Goal: Transaction & Acquisition: Purchase product/service

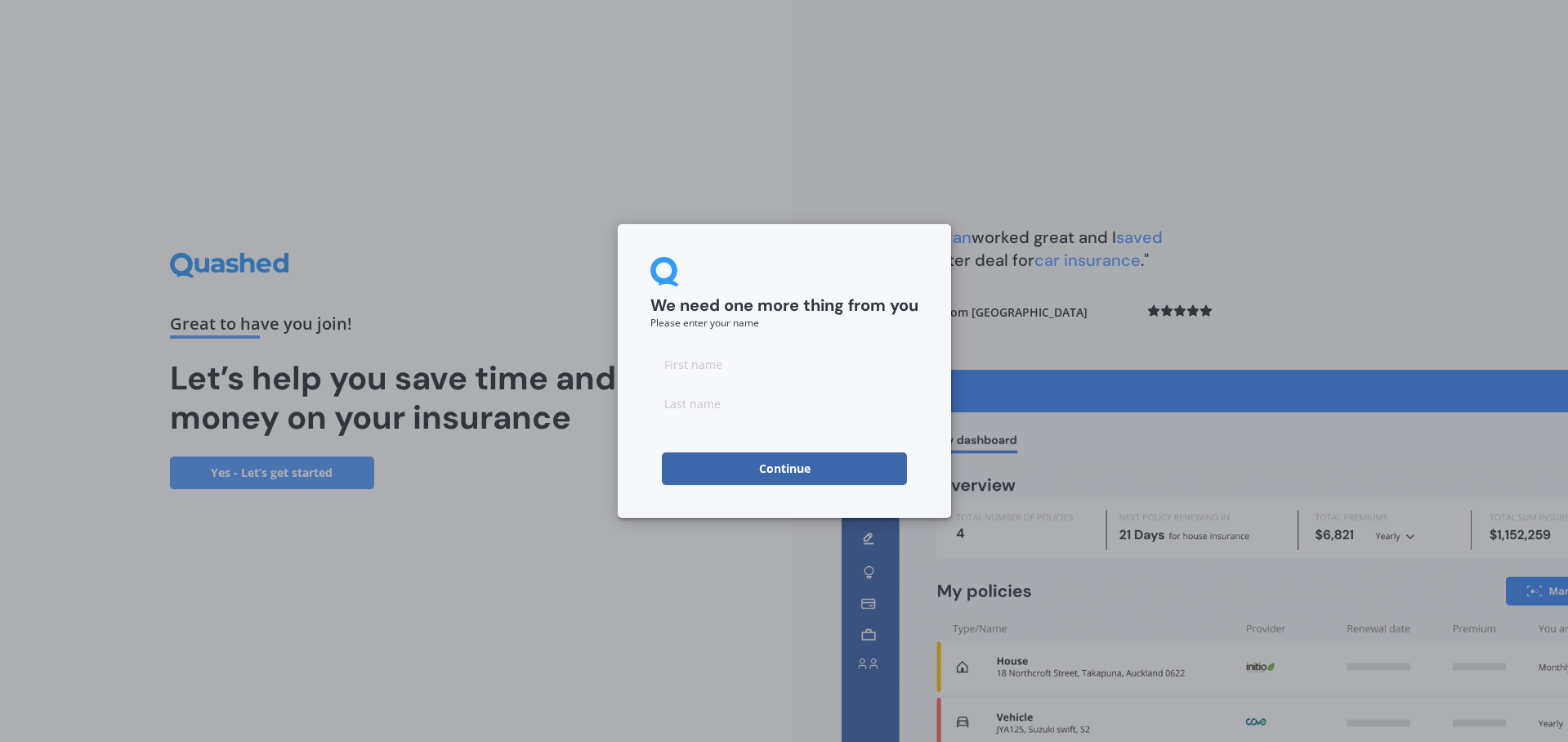
click at [768, 362] on input at bounding box center [784, 364] width 268 height 33
type input "[PERSON_NAME]"
click at [686, 480] on button "Continue" at bounding box center [784, 468] width 245 height 33
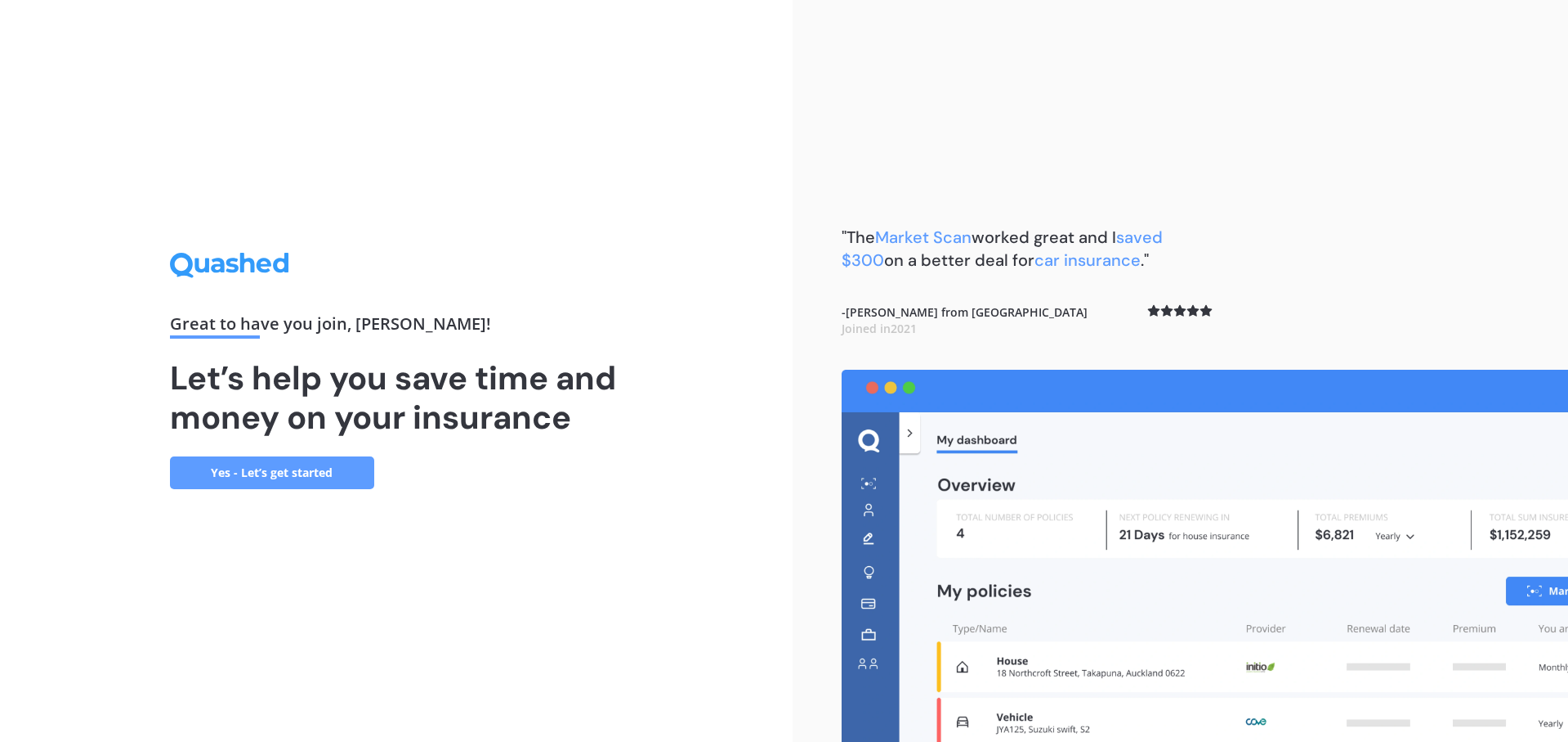
click at [272, 464] on link "Yes - Let’s get started" at bounding box center [272, 472] width 205 height 33
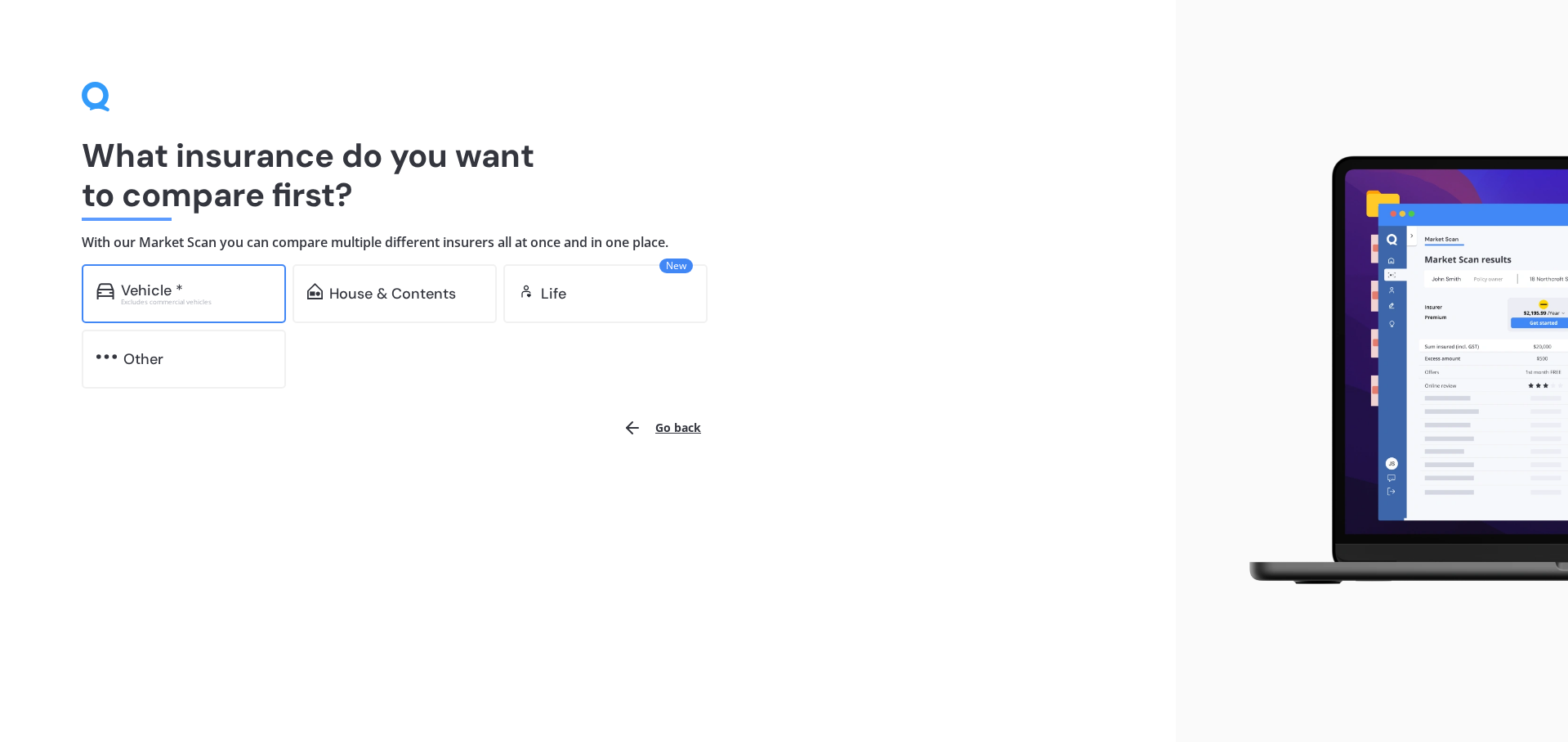
click at [179, 298] on div "Excludes commercial vehicles" at bounding box center [195, 301] width 150 height 7
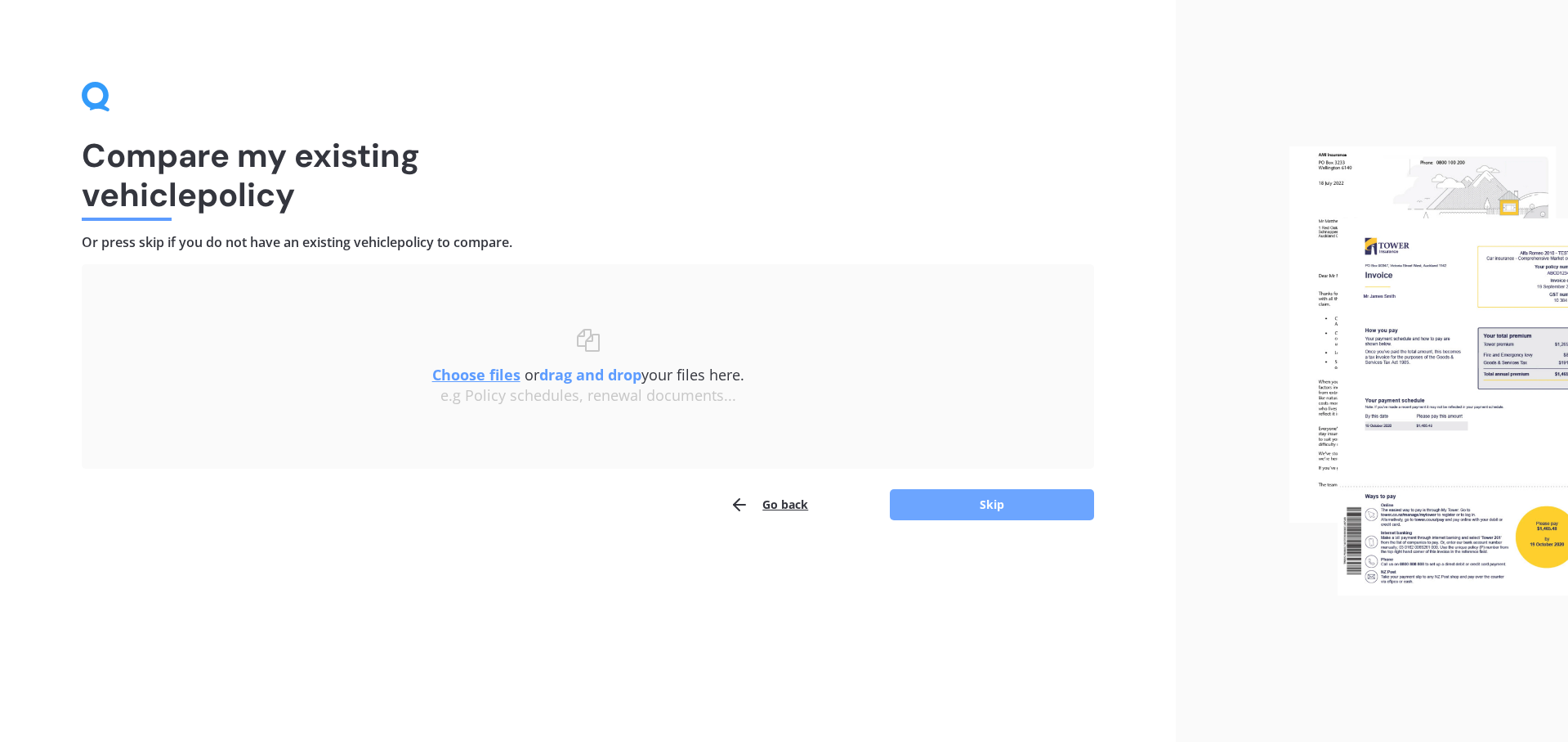
click at [994, 510] on button "Skip" at bounding box center [992, 504] width 205 height 31
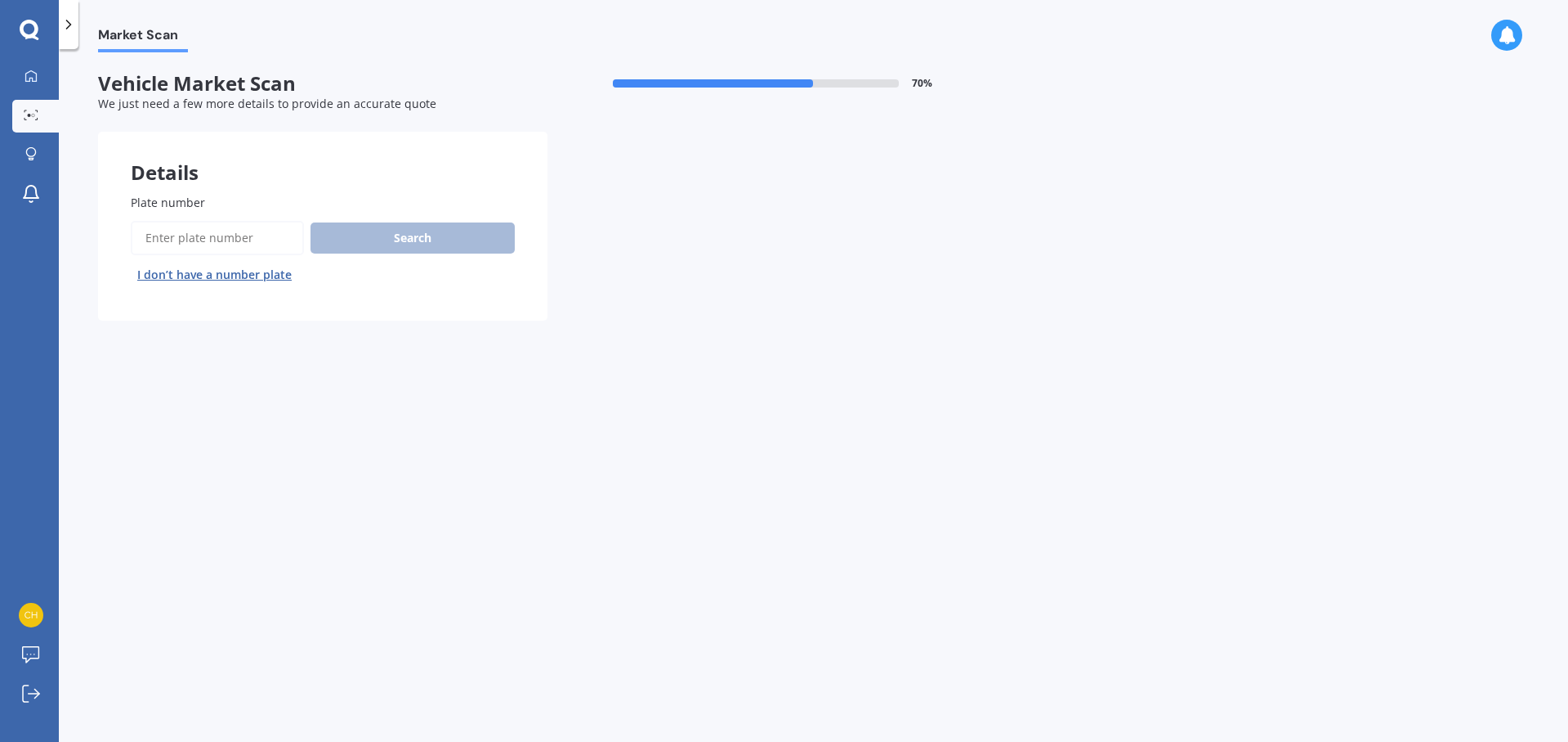
click at [235, 232] on input "Plate number" at bounding box center [217, 237] width 173 height 35
type input "GSL210"
click at [425, 237] on button "Search" at bounding box center [412, 237] width 205 height 31
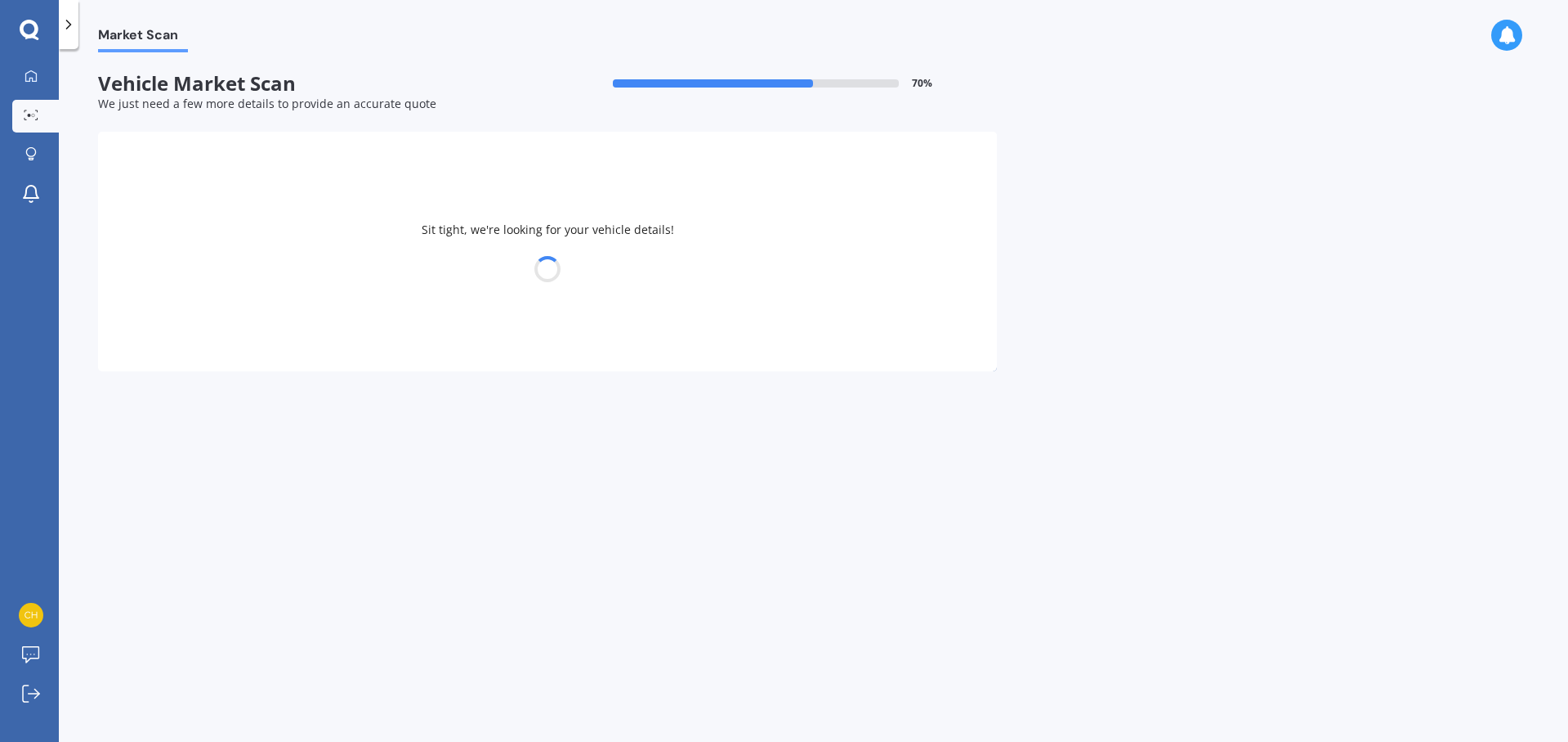
select select "SUBARU"
select select "LEGACY"
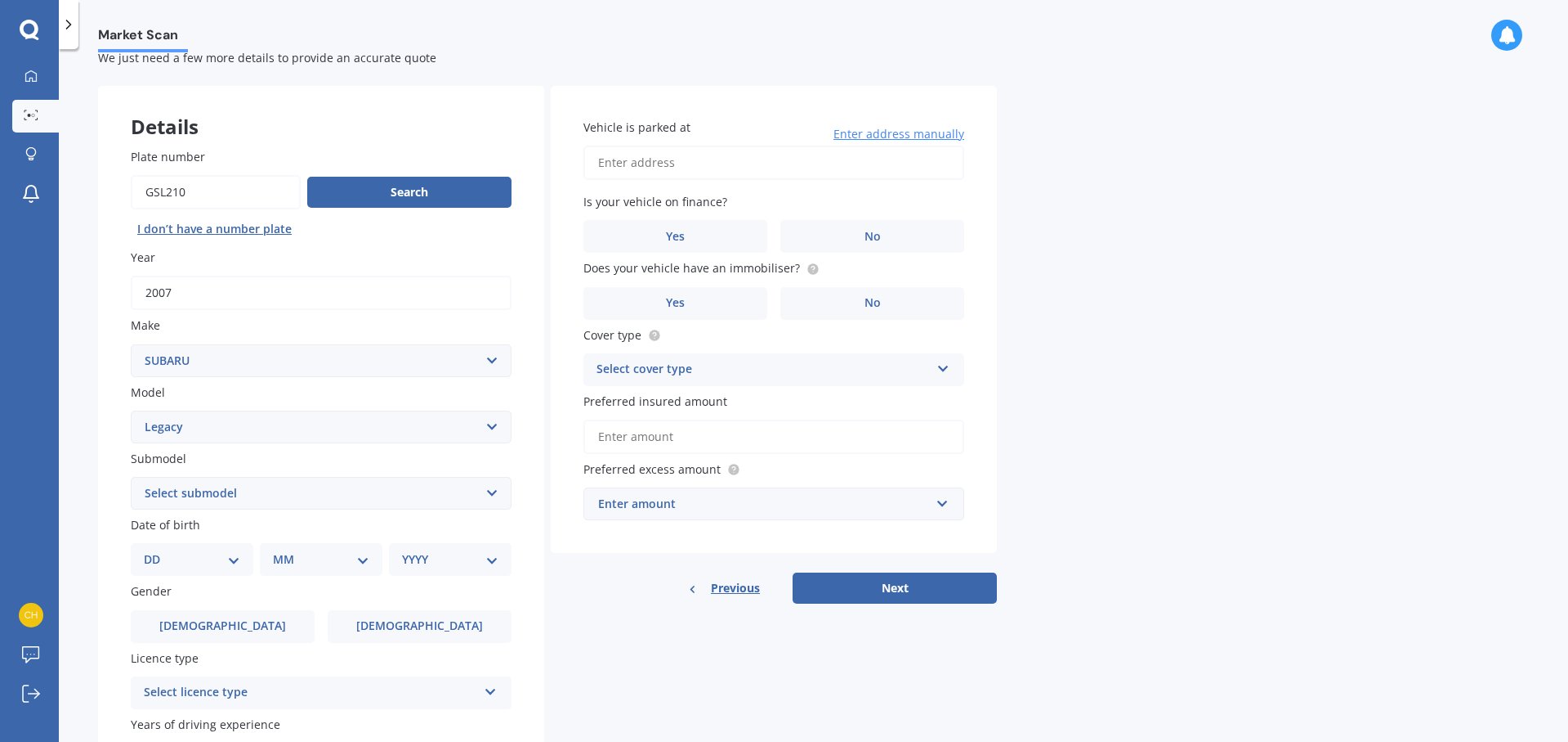
scroll to position [81, 0]
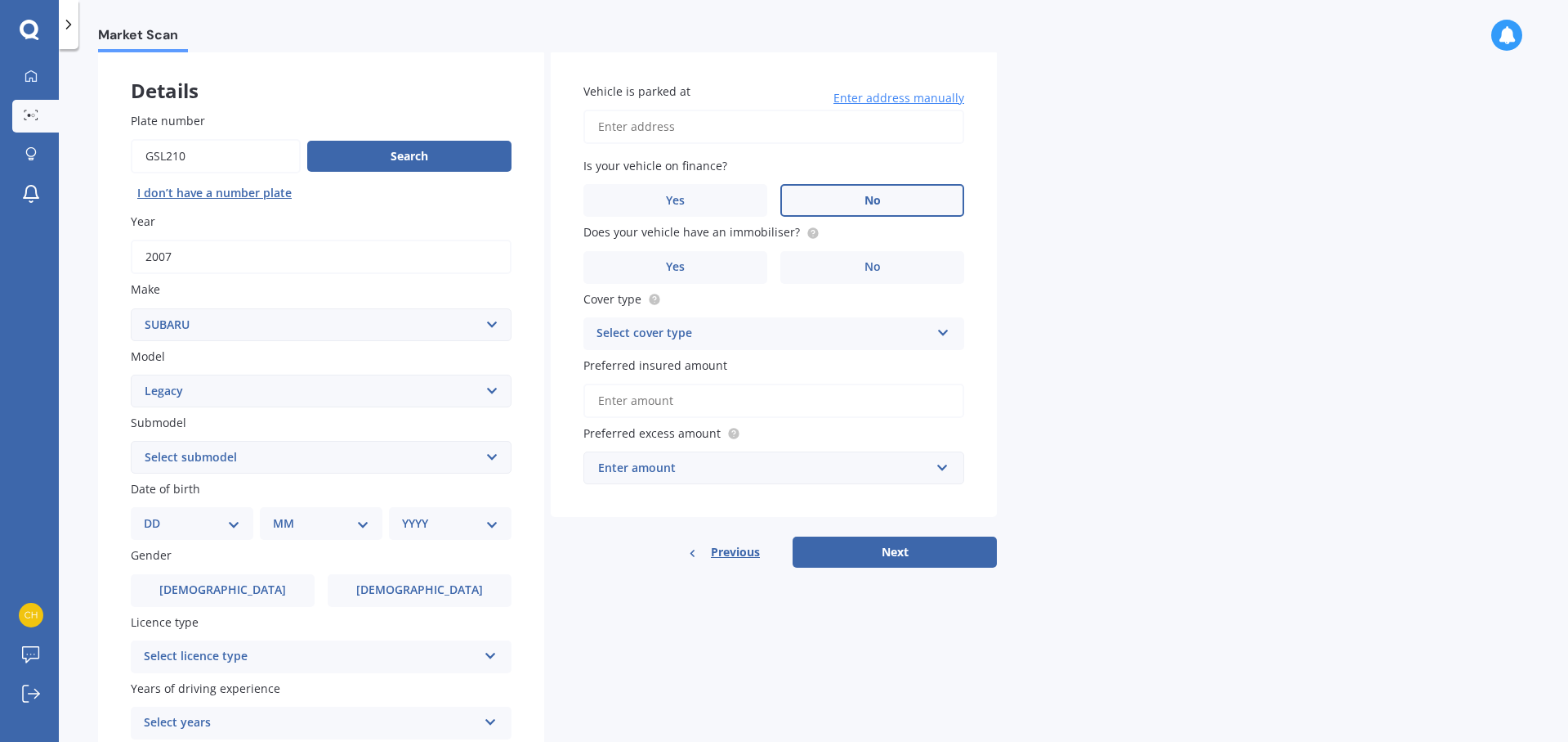
click at [891, 205] on label "No" at bounding box center [872, 200] width 184 height 33
click at [0, 0] on input "No" at bounding box center [0, 0] width 0 height 0
click at [735, 124] on input "Vehicle is parked at" at bounding box center [774, 126] width 381 height 35
type input "[STREET_ADDRESS]"
click at [723, 258] on label "Yes" at bounding box center [675, 267] width 184 height 33
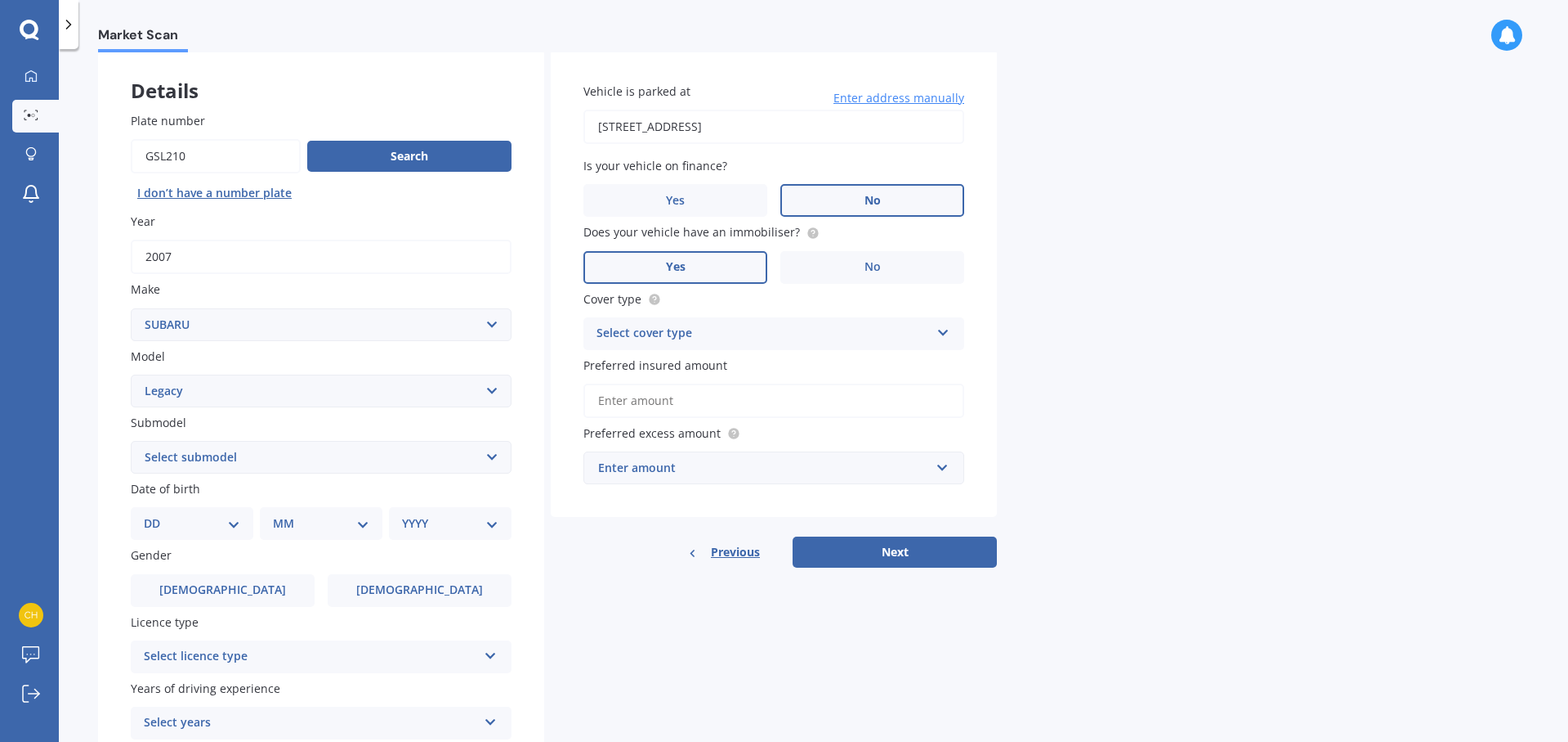
click at [0, 0] on input "Yes" at bounding box center [0, 0] width 0 height 0
click at [891, 335] on div "Select cover type" at bounding box center [763, 333] width 333 height 20
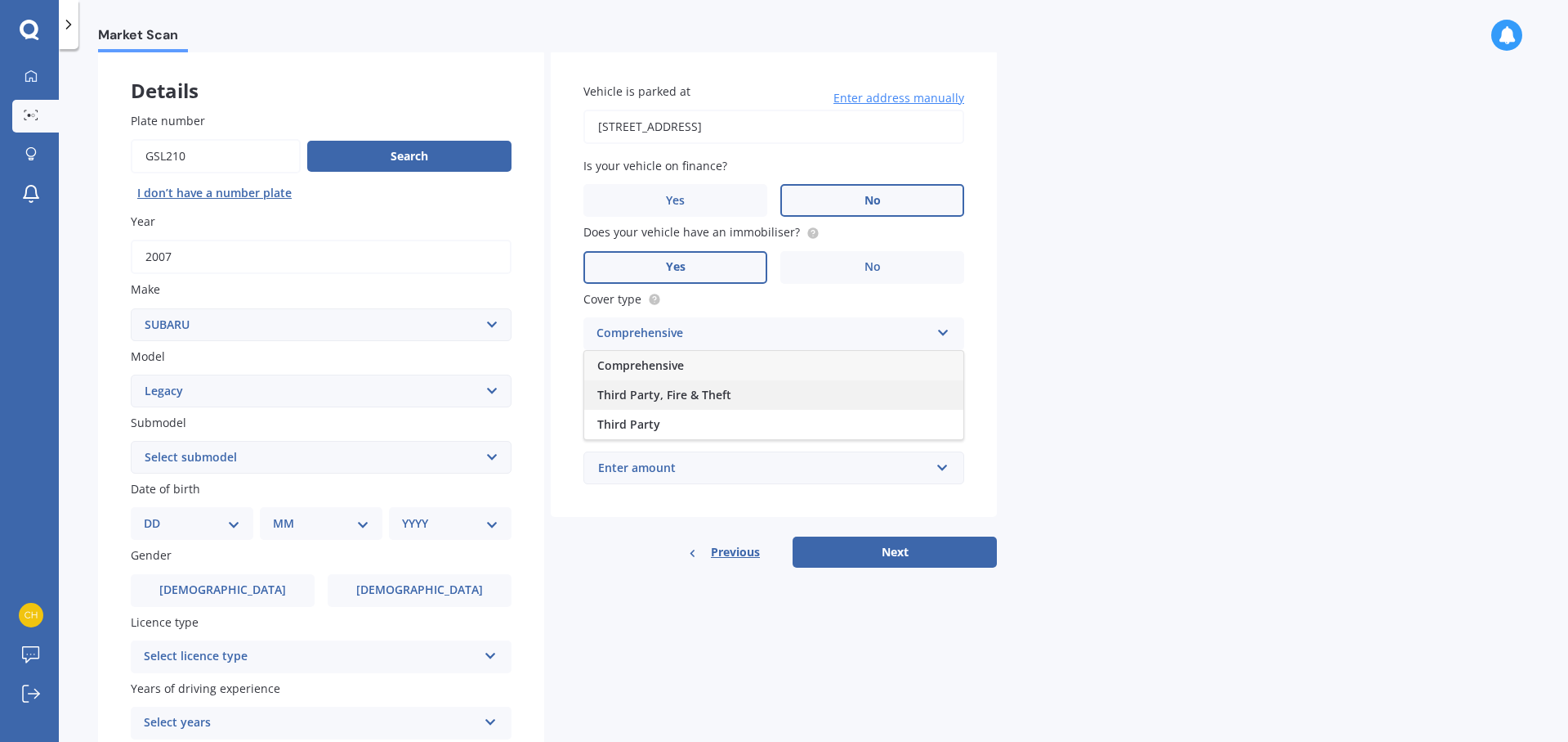
click at [826, 389] on div "Third Party, Fire & Theft" at bounding box center [774, 394] width 379 height 29
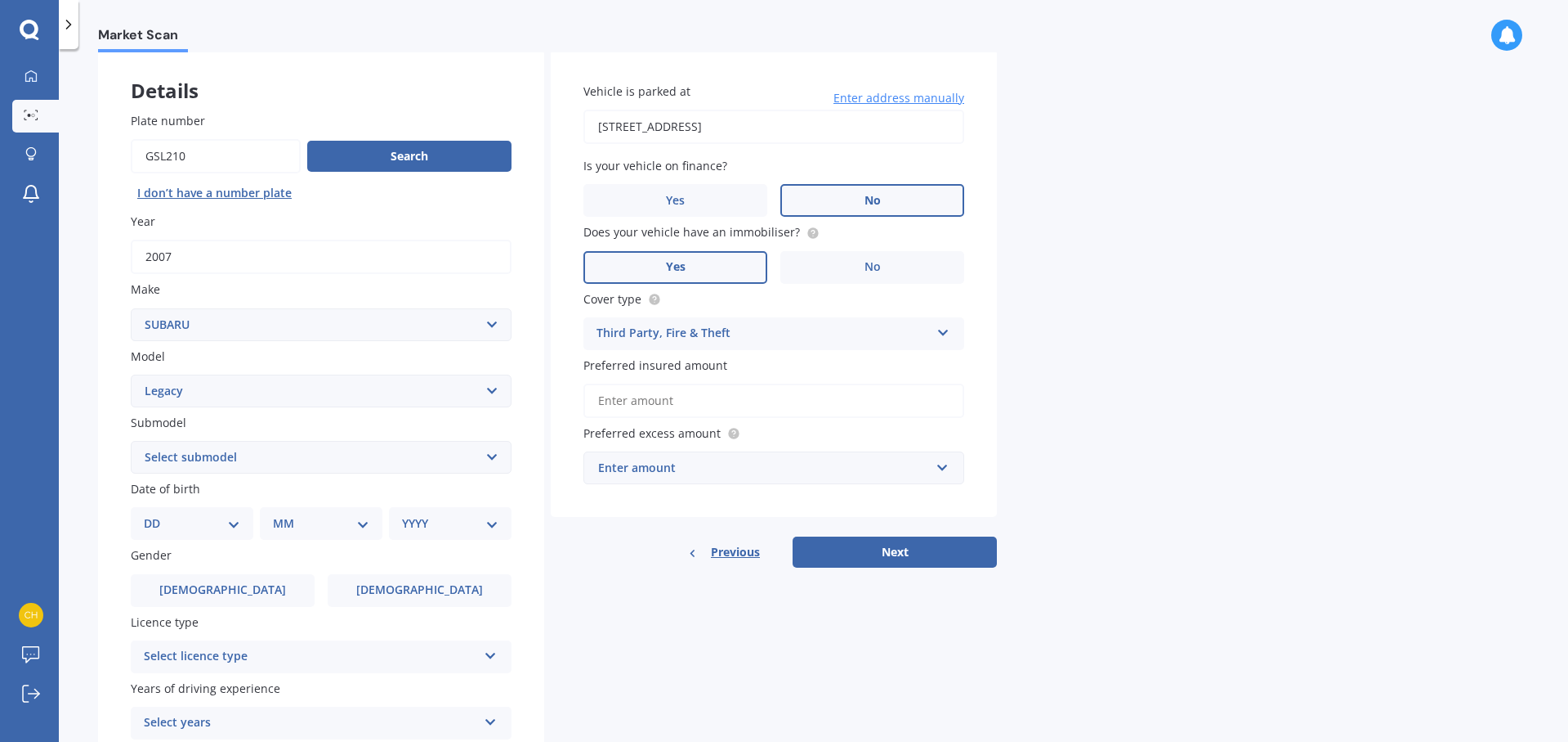
click at [893, 467] on div "Enter amount" at bounding box center [763, 467] width 332 height 18
click at [982, 425] on div "Vehicle is parked at [STREET_ADDRESS] Enter address manually Is your vehicle on…" at bounding box center [774, 283] width 446 height 467
click at [927, 464] on div "$100" at bounding box center [763, 467] width 332 height 18
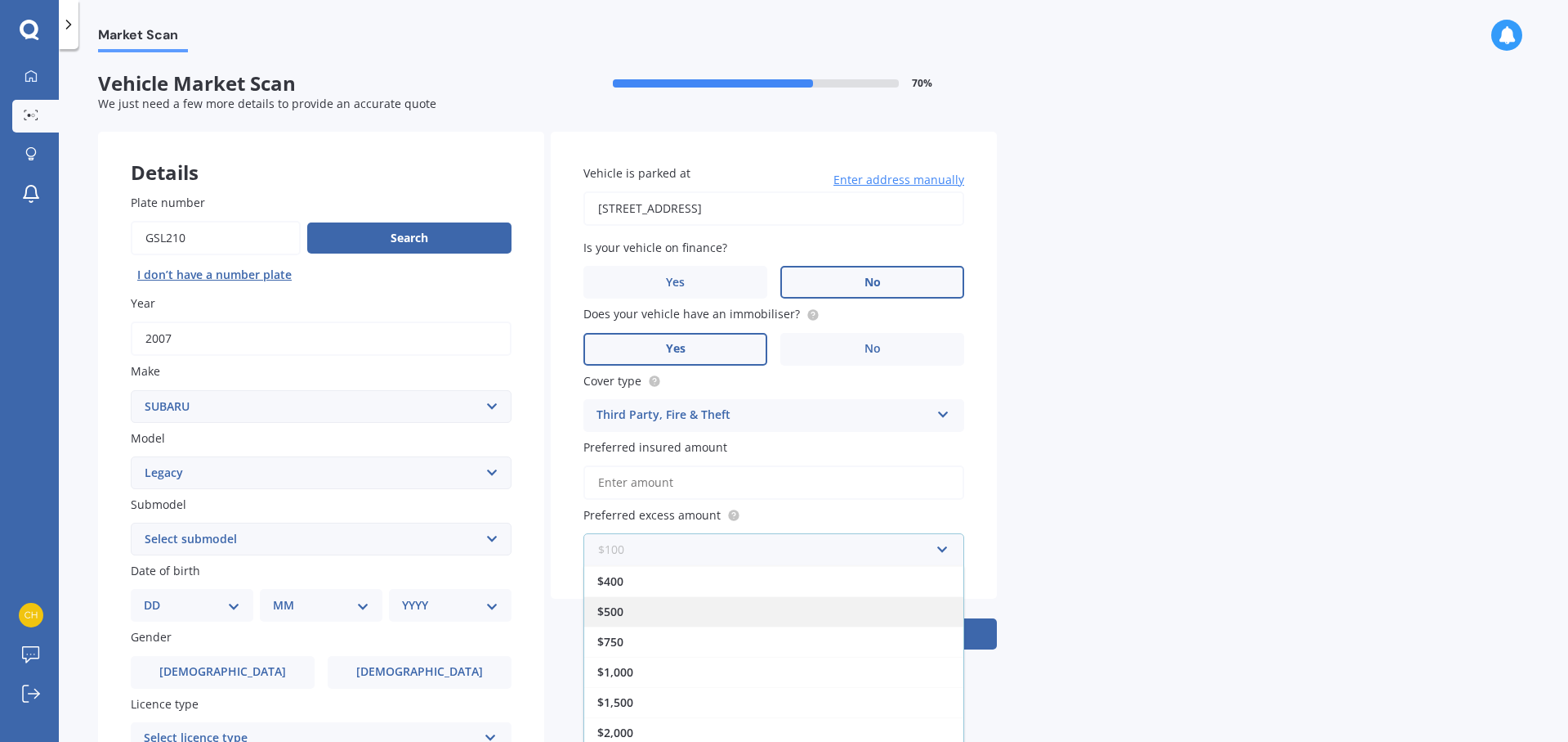
scroll to position [14, 0]
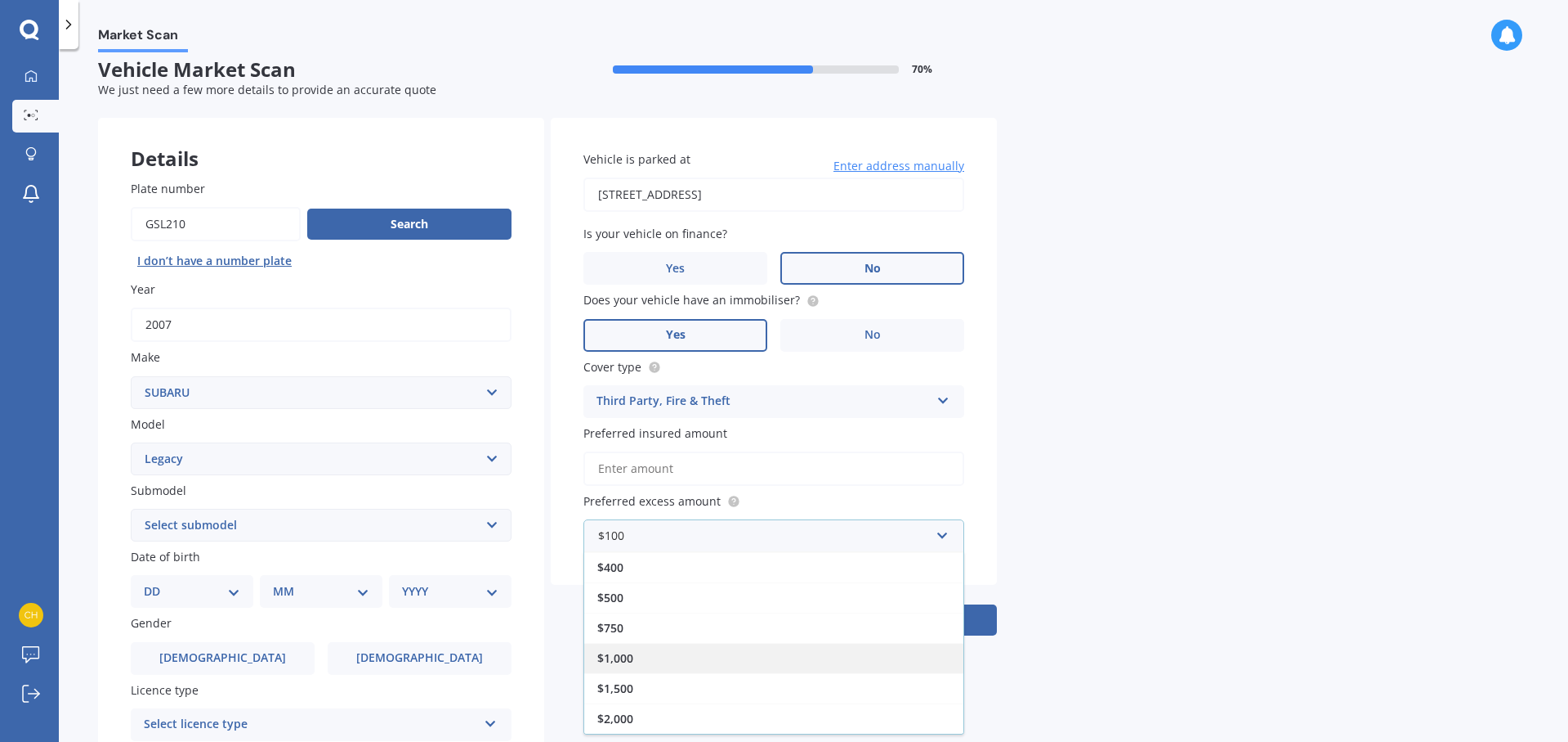
click at [775, 647] on div "$1,000" at bounding box center [774, 658] width 379 height 30
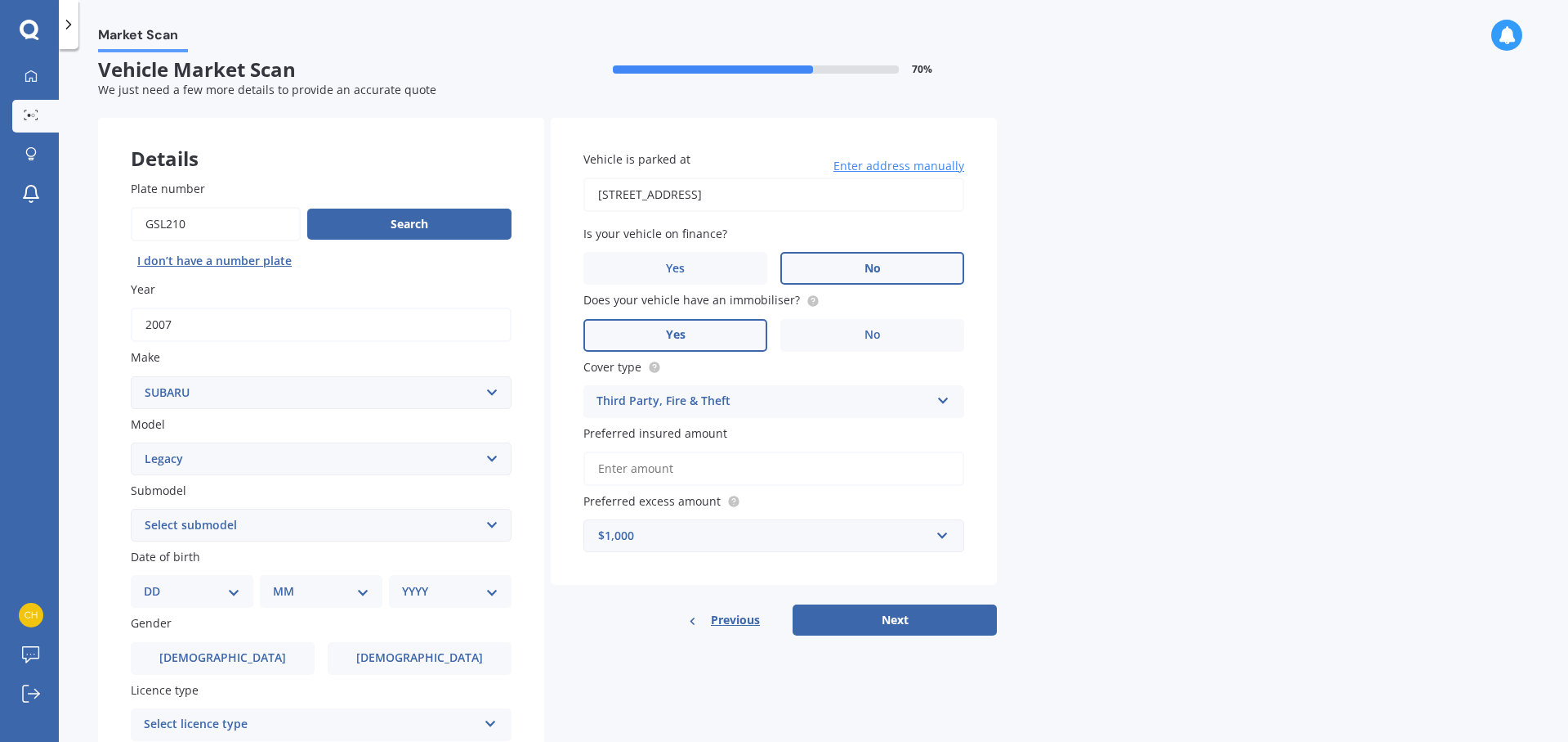
click at [970, 501] on div "Vehicle is parked at [STREET_ADDRESS] Enter address manually Is your vehicle on…" at bounding box center [774, 351] width 446 height 467
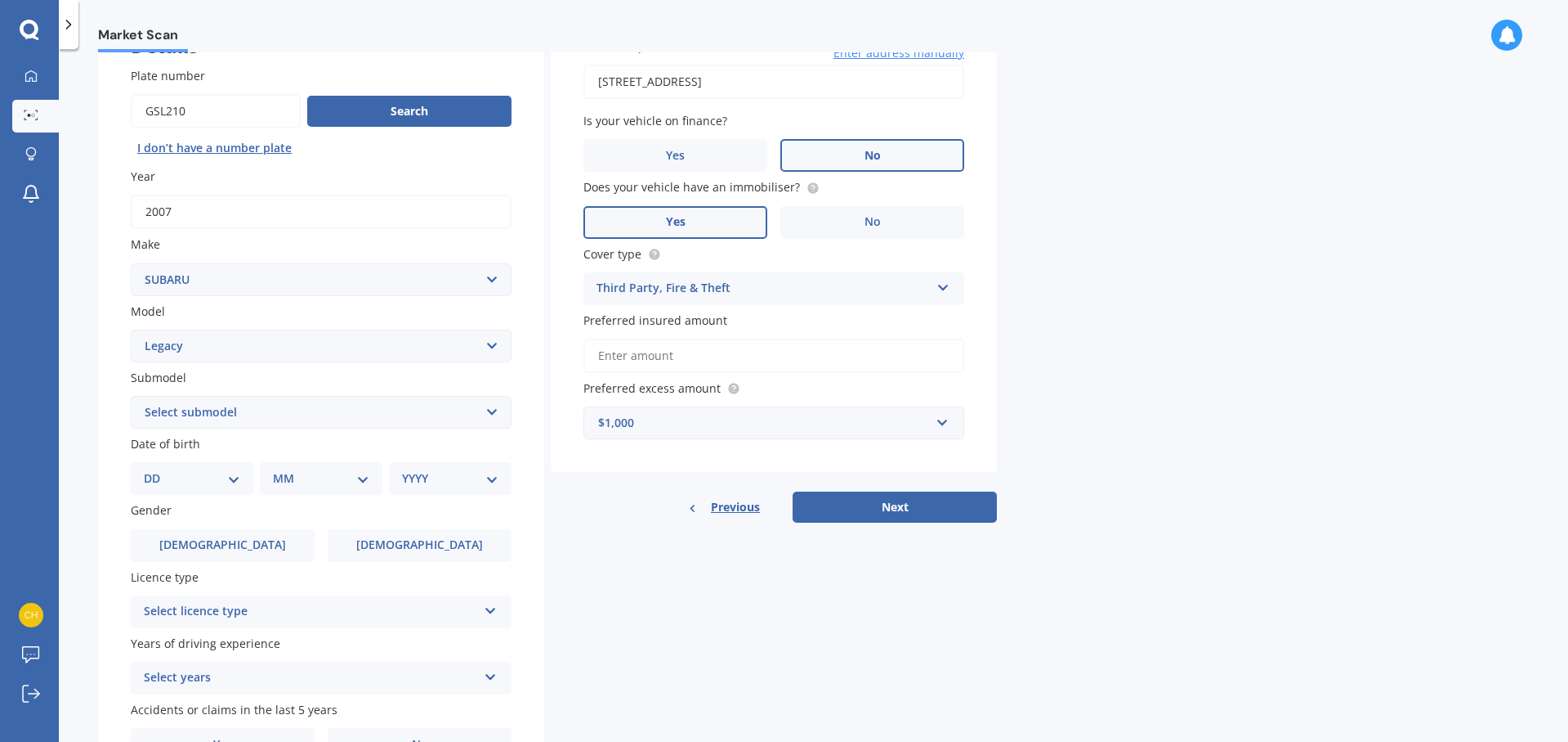
scroll to position [135, 0]
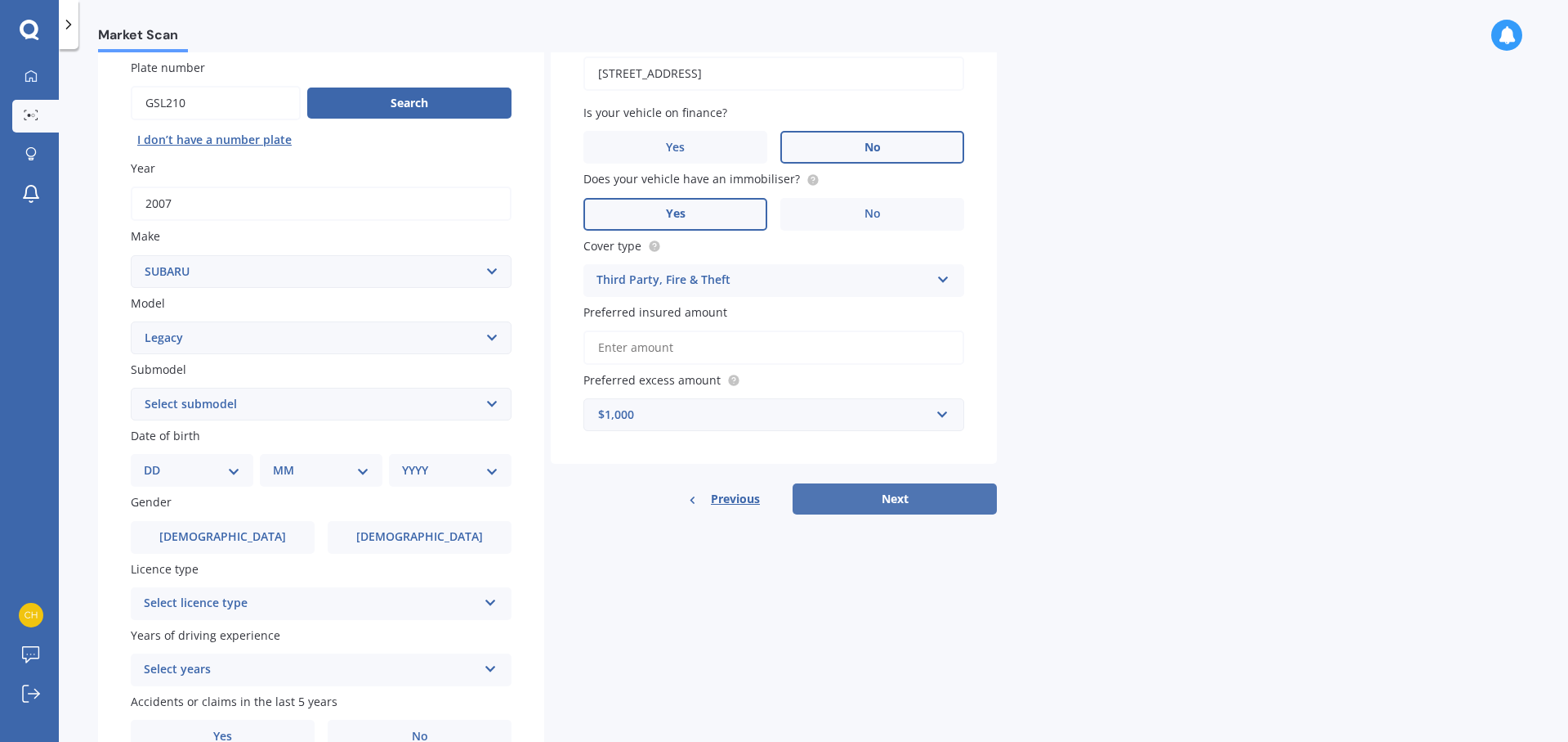
click at [893, 500] on button "Next" at bounding box center [895, 498] width 205 height 31
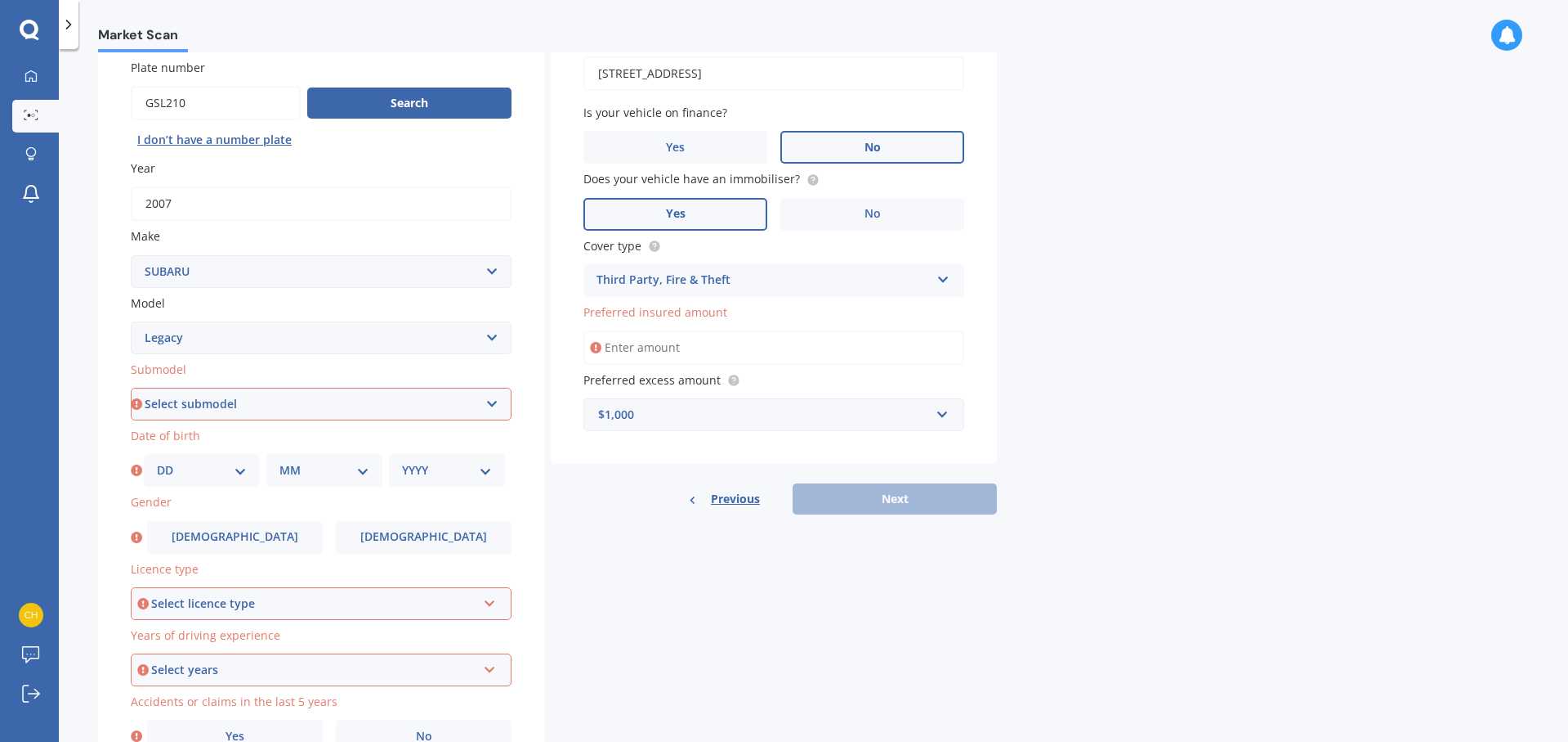
click at [361, 404] on select "Select submodel (All other non turbo) (All other turbo) 2.0i 2.0R 2.5i 2.5i Lux…" at bounding box center [321, 404] width 381 height 33
select select "GT"
click at [131, 388] on select "Select submodel (All other non turbo) (All other turbo) 2.0i 2.0R 2.5i 2.5i Lux…" at bounding box center [321, 404] width 381 height 33
click at [224, 471] on select "DD 01 02 03 04 05 06 07 08 09 10 11 12 13 14 15 16 17 18 19 20 21 22 23 24 25 2…" at bounding box center [202, 469] width 90 height 18
select select "19"
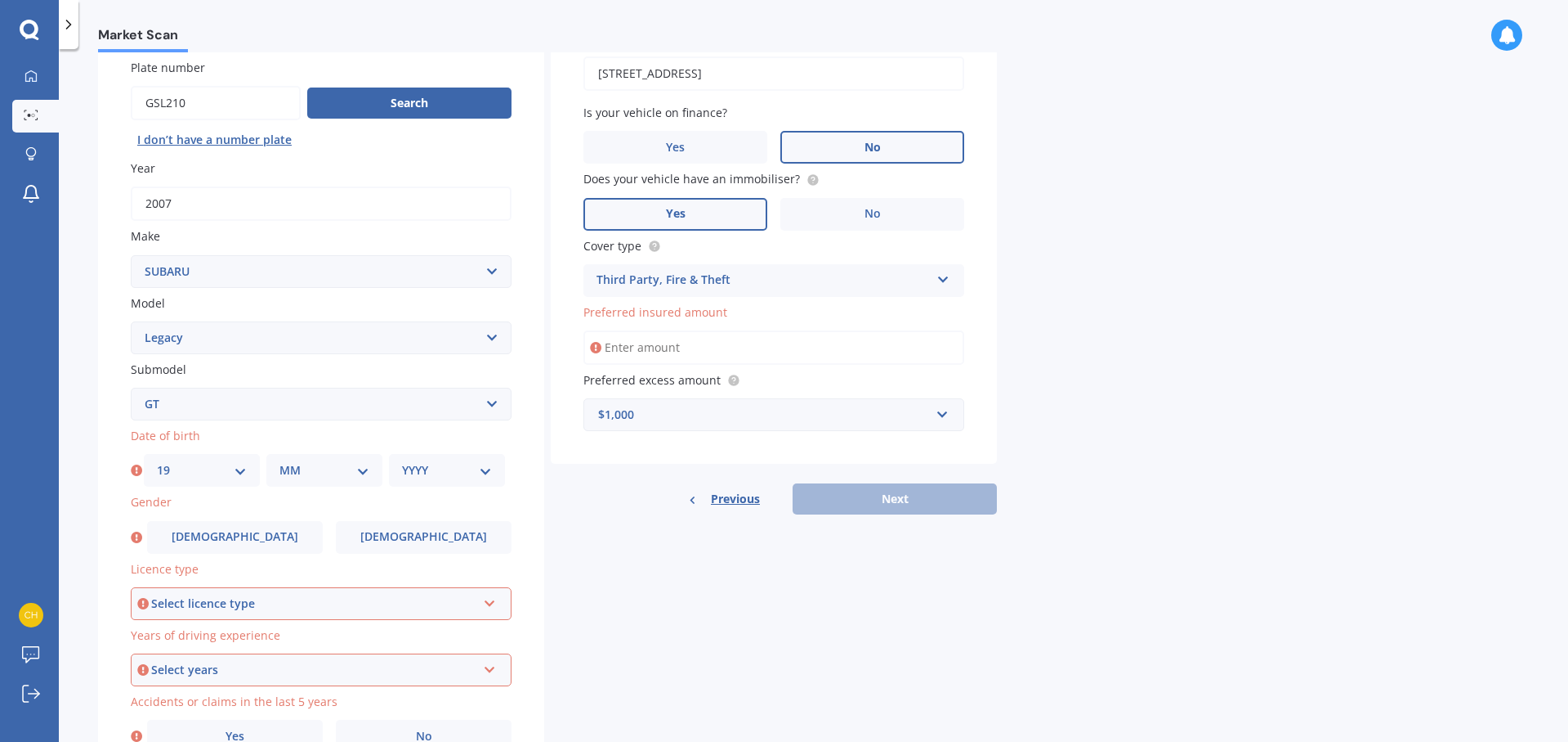
click at [157, 461] on select "DD 01 02 03 04 05 06 07 08 09 10 11 12 13 14 15 16 17 18 19 20 21 22 23 24 25 2…" at bounding box center [202, 469] width 90 height 18
click at [322, 475] on select "MM 01 02 03 04 05 06 07 08 09 10 11 12" at bounding box center [324, 469] width 90 height 18
select select "07"
click at [279, 461] on select "MM 01 02 03 04 05 06 07 08 09 10 11 12" at bounding box center [324, 469] width 90 height 18
click at [463, 468] on select "YYYY 2025 2024 2023 2022 2021 2020 2019 2018 2017 2016 2015 2014 2013 2012 2011…" at bounding box center [446, 469] width 90 height 18
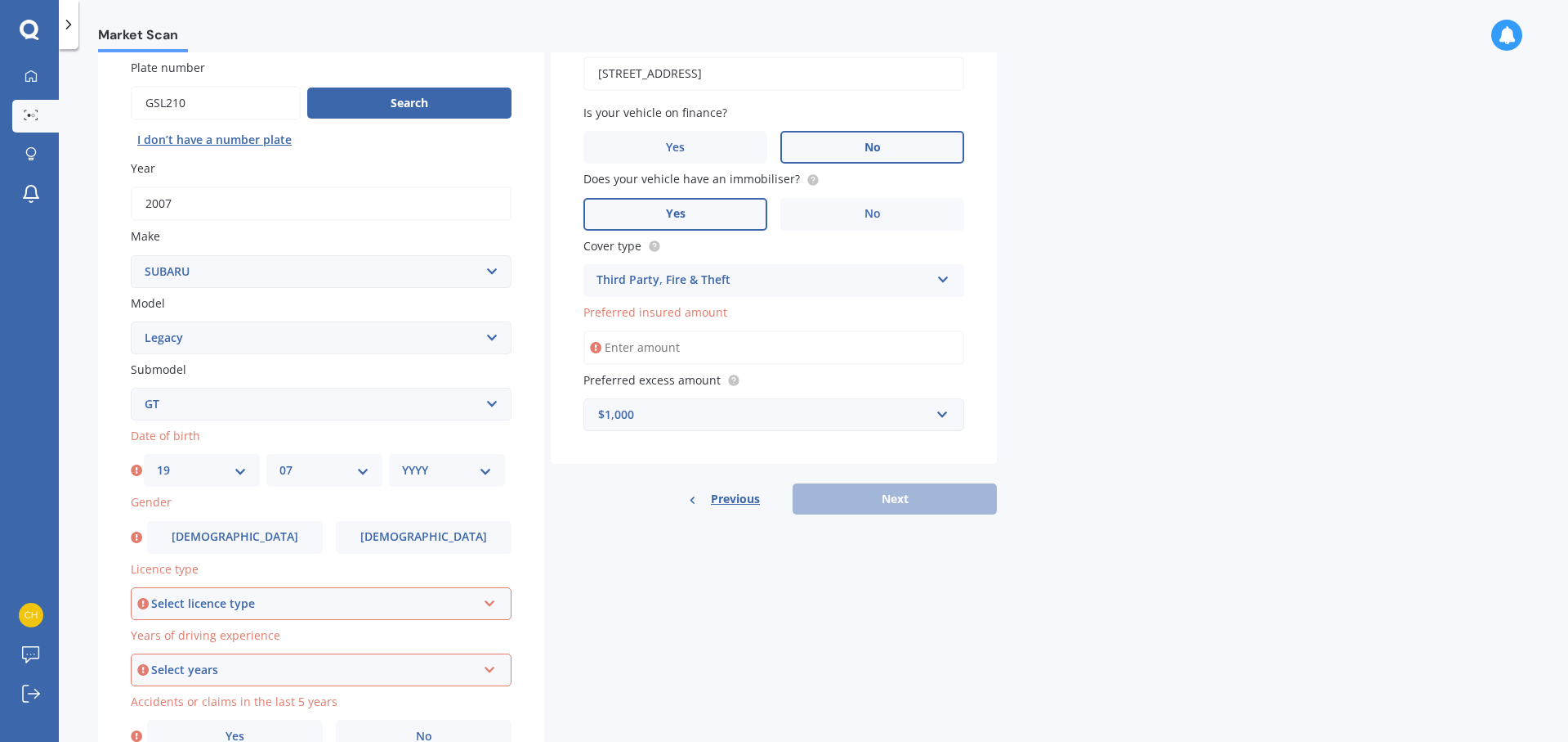
select select "1996"
click at [402, 461] on select "YYYY 2025 2024 2023 2022 2021 2020 2019 2018 2017 2016 2015 2014 2013 2012 2011…" at bounding box center [446, 469] width 90 height 18
click at [293, 598] on div "Select licence type" at bounding box center [314, 603] width 325 height 18
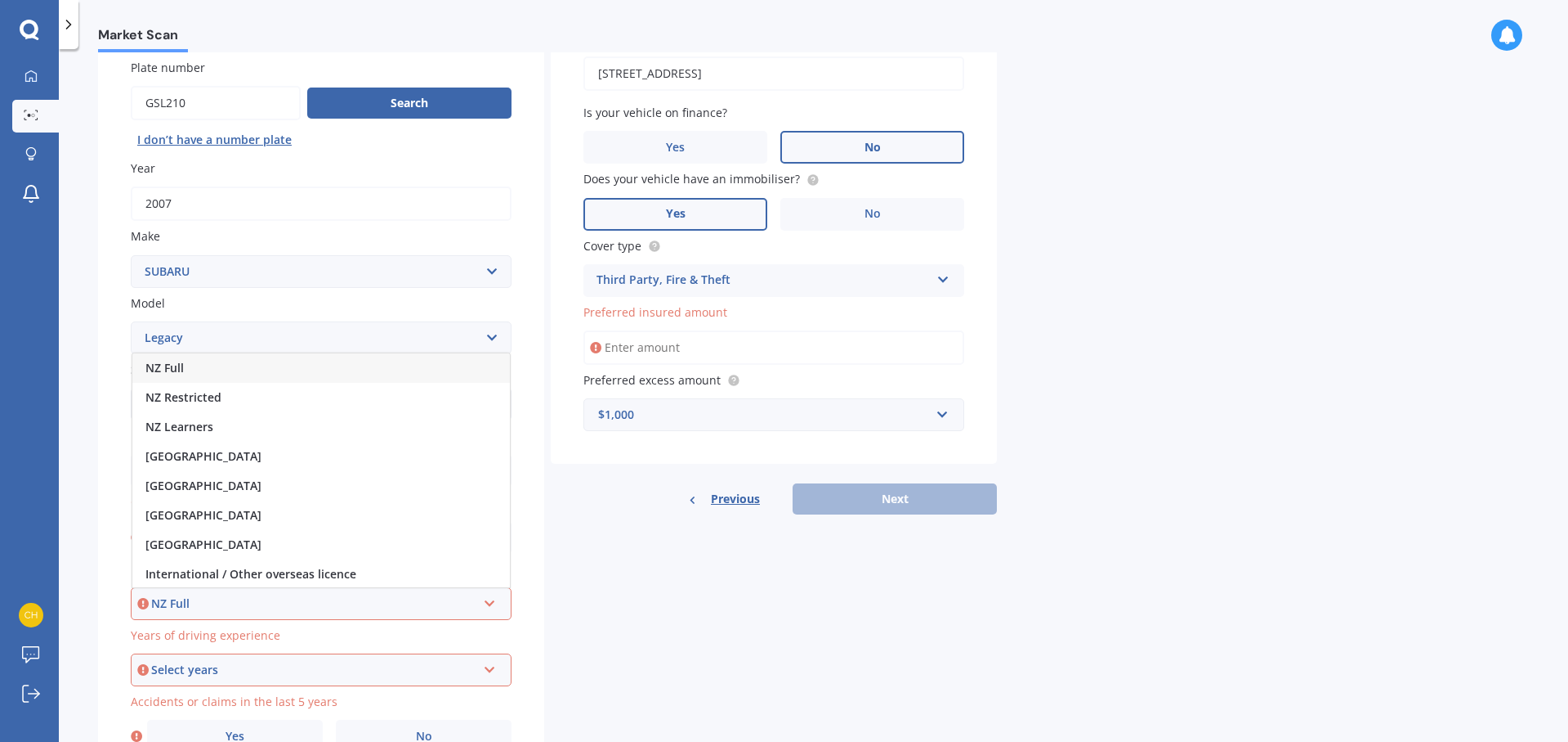
click at [210, 362] on div "NZ Full" at bounding box center [321, 367] width 377 height 29
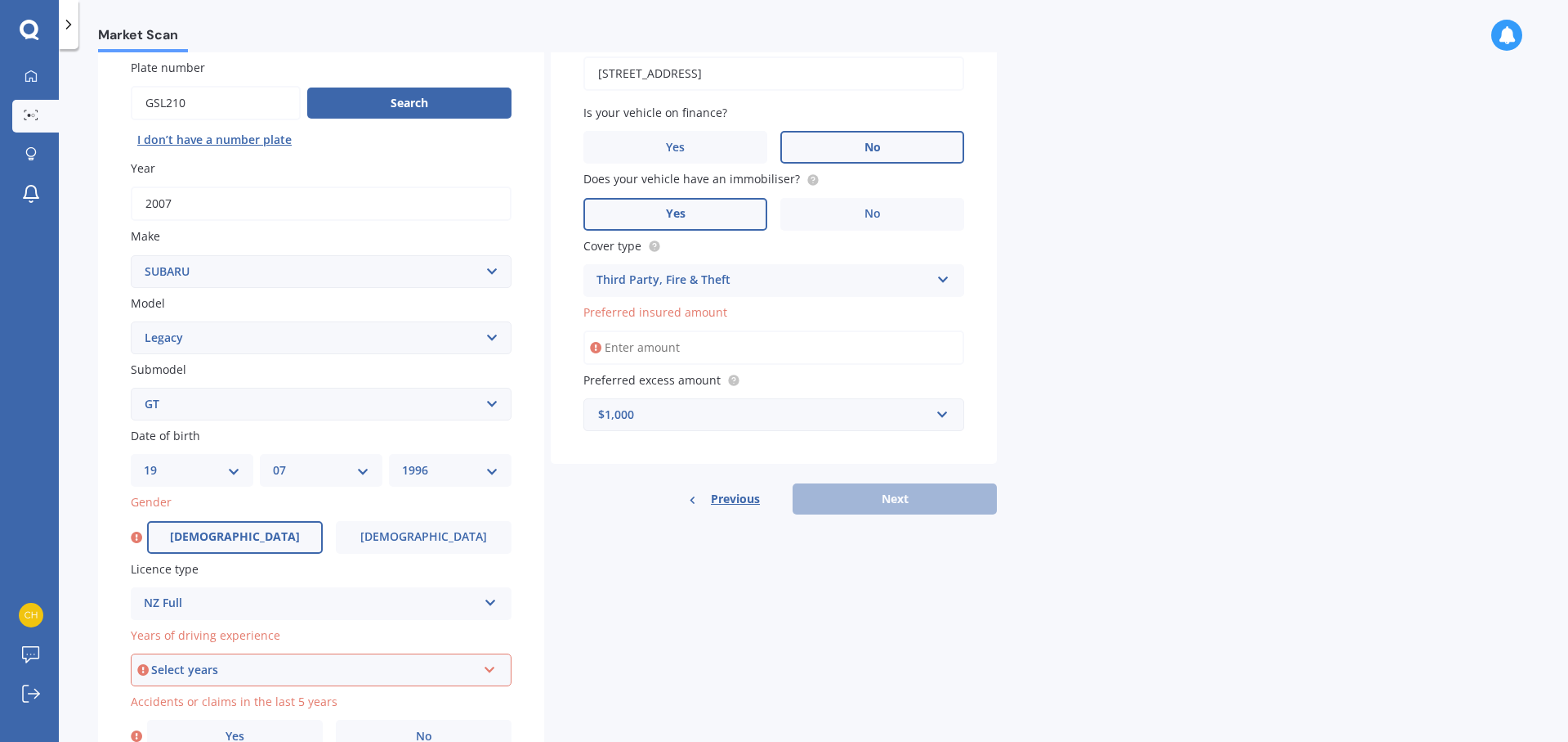
click at [272, 533] on label "[DEMOGRAPHIC_DATA]" at bounding box center [234, 536] width 176 height 33
click at [0, 0] on input "[DEMOGRAPHIC_DATA]" at bounding box center [0, 0] width 0 height 0
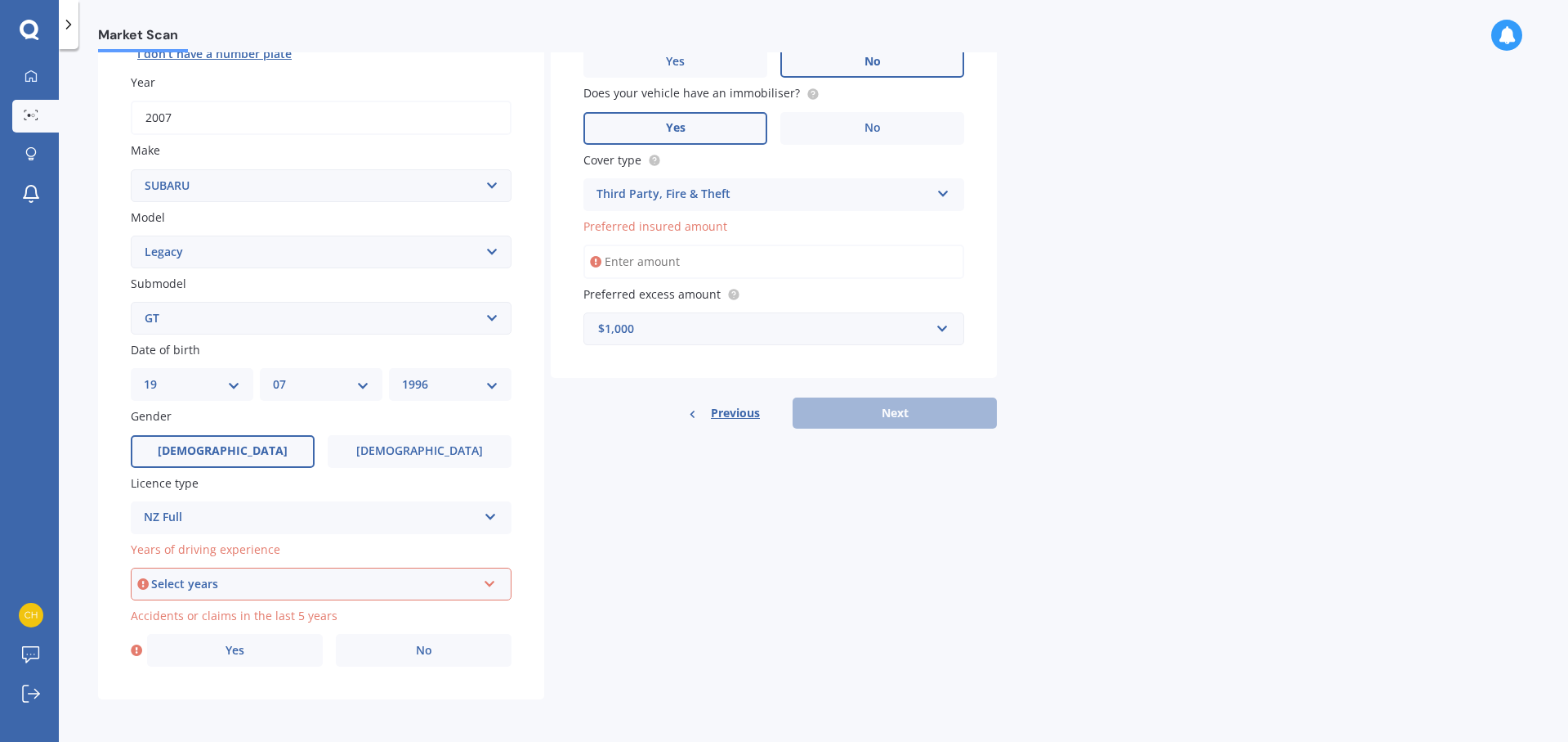
click at [304, 588] on div "Select years" at bounding box center [314, 583] width 325 height 18
click at [266, 425] on div "5 or more years" at bounding box center [321, 435] width 377 height 29
click at [246, 652] on label "Yes" at bounding box center [234, 649] width 176 height 33
click at [0, 0] on input "Yes" at bounding box center [0, 0] width 0 height 0
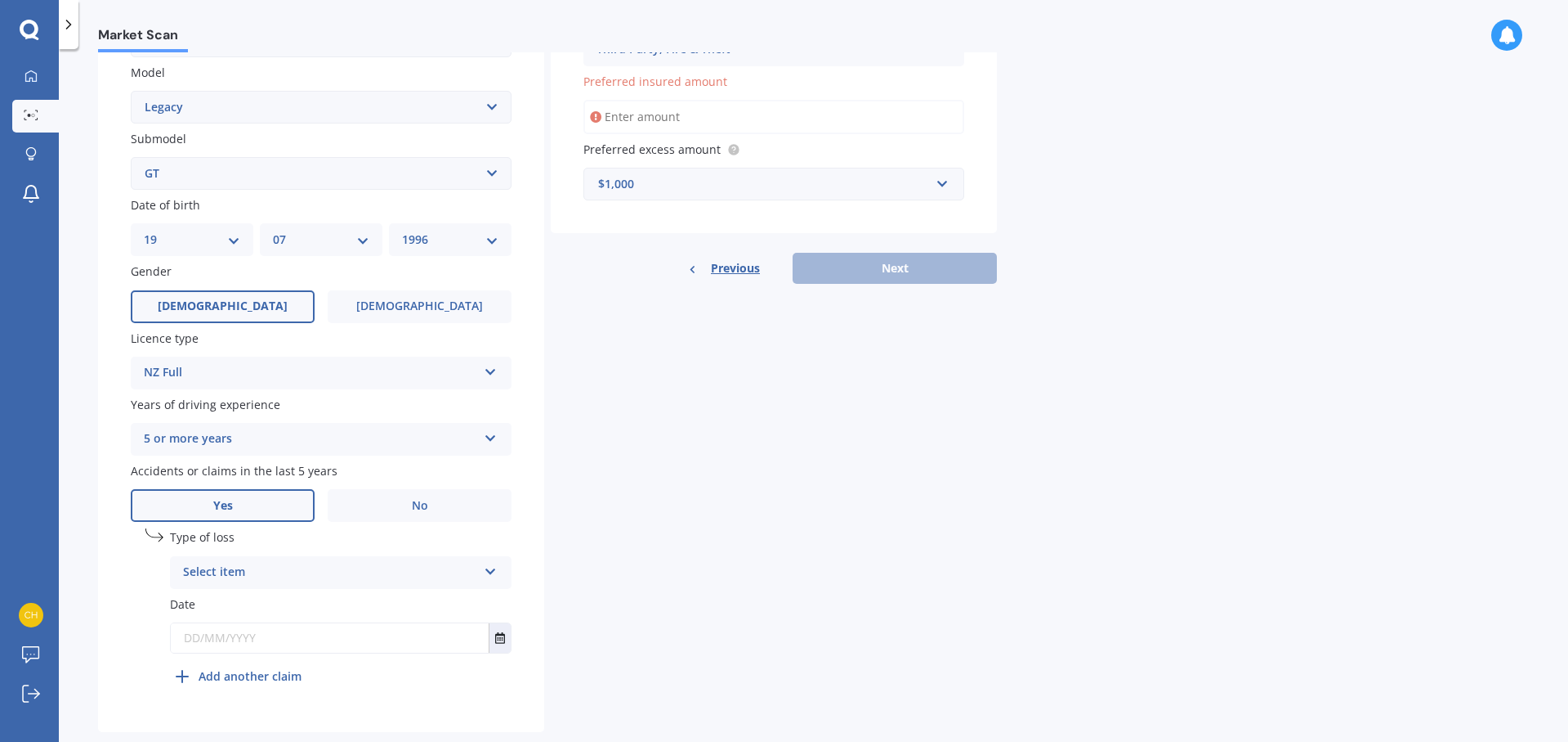
scroll to position [385, 0]
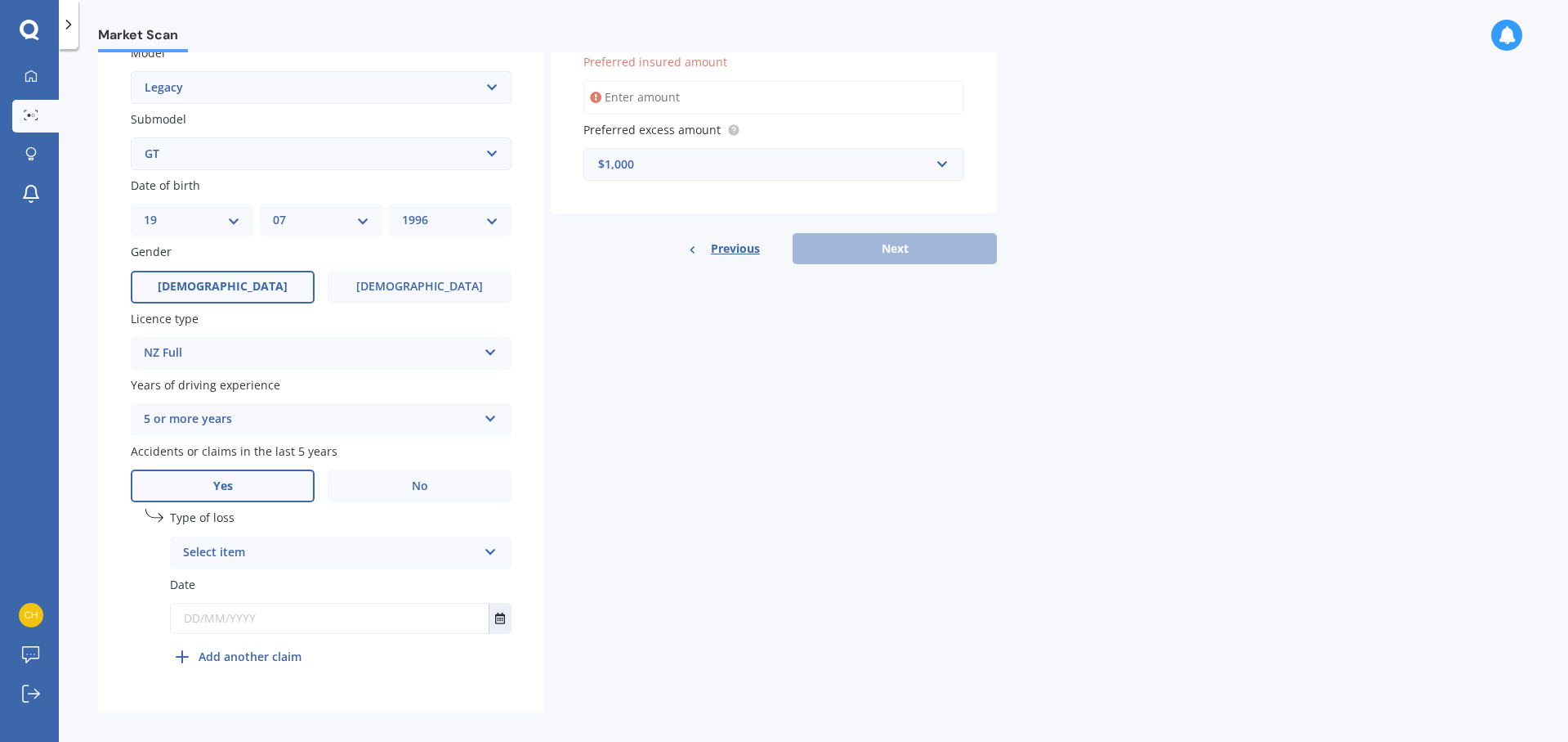
click at [362, 546] on div "Select item" at bounding box center [330, 552] width 294 height 20
click at [409, 586] on div "At fault accident" at bounding box center [341, 584] width 340 height 29
click at [321, 624] on input "text" at bounding box center [330, 618] width 318 height 29
click at [502, 621] on icon "Select date" at bounding box center [500, 618] width 9 height 11
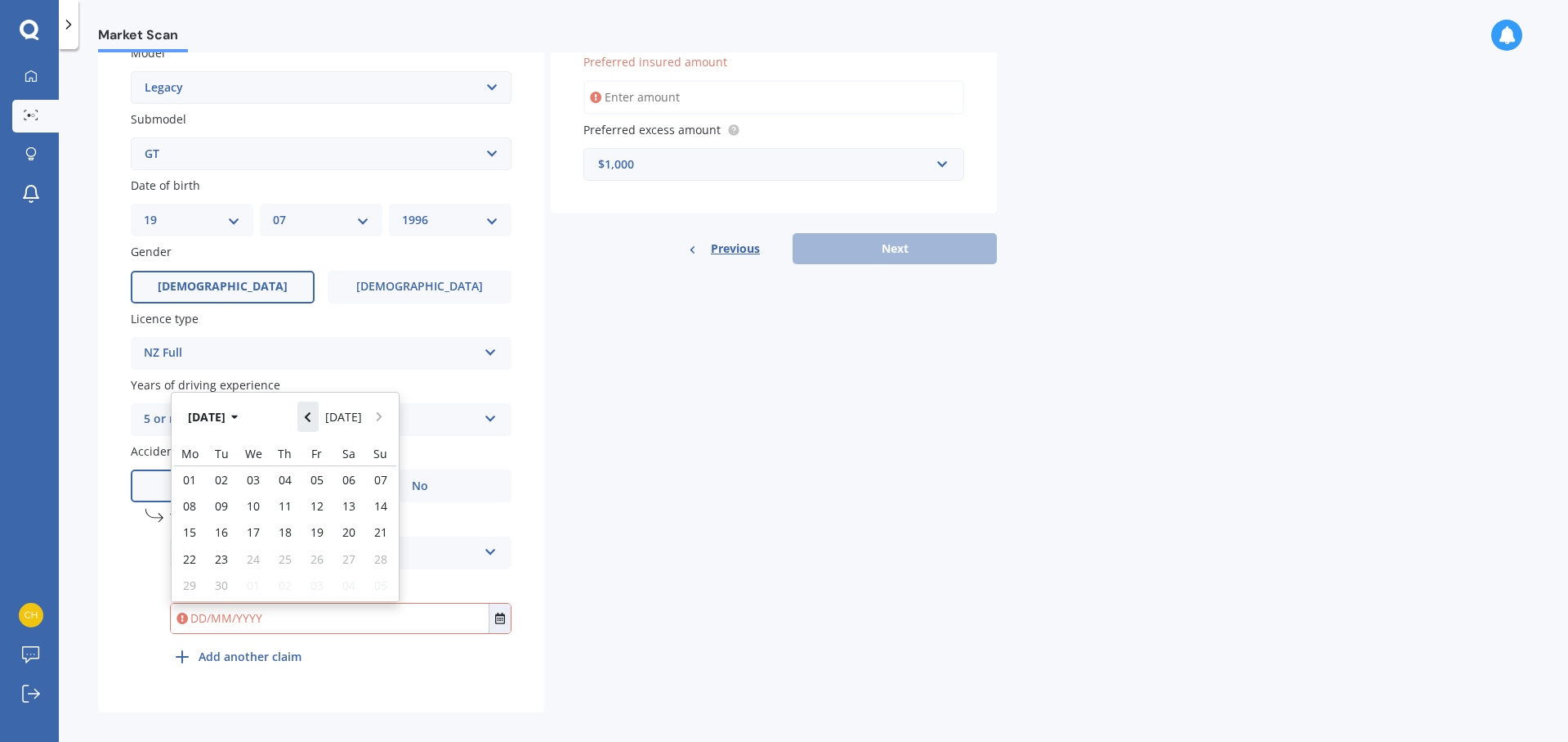
click at [311, 416] on icon "Navigate back" at bounding box center [307, 417] width 7 height 11
click at [311, 416] on icon "Navigate back" at bounding box center [307, 412] width 7 height 11
click at [311, 416] on icon "Navigate back" at bounding box center [307, 417] width 7 height 11
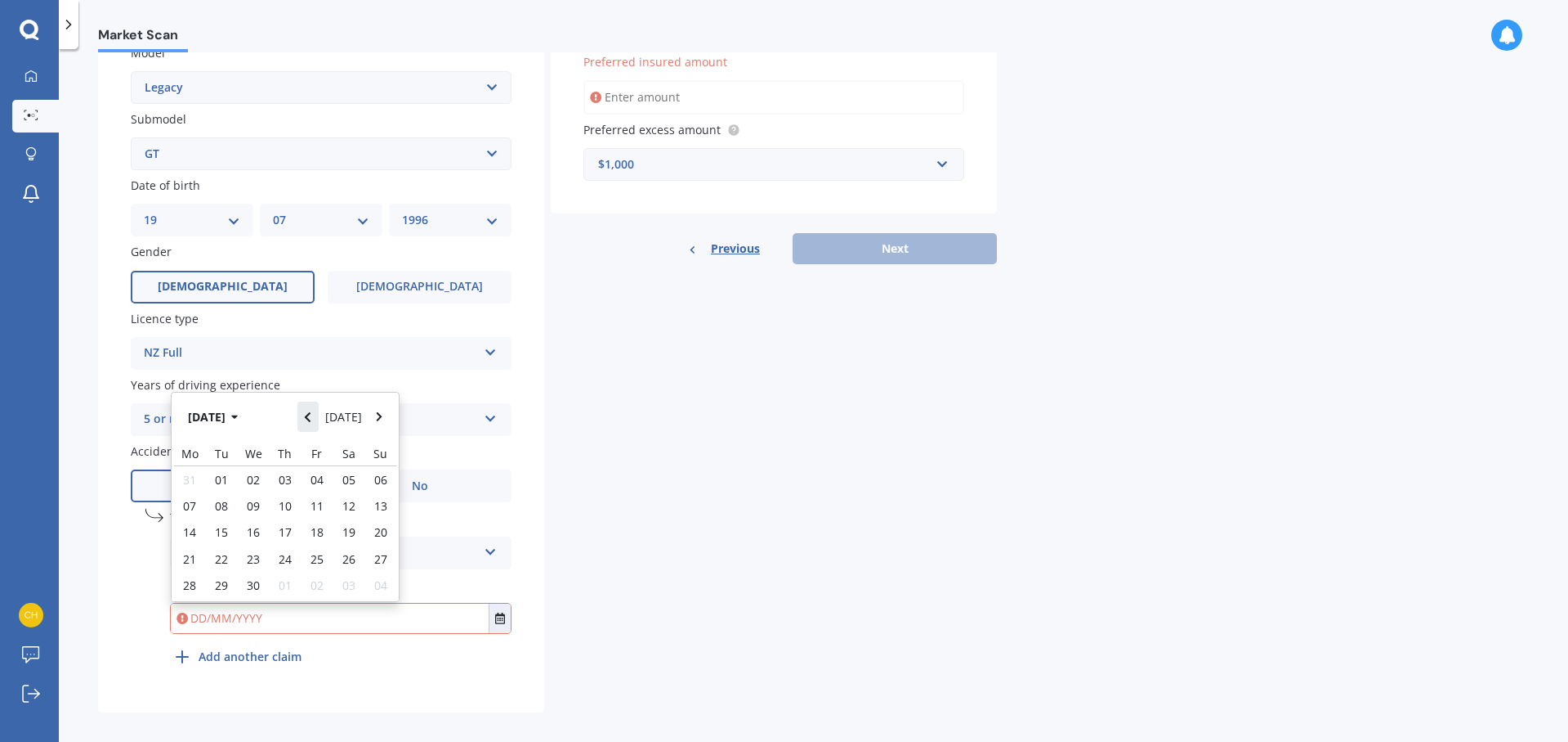
click at [311, 416] on icon "Navigate back" at bounding box center [307, 417] width 7 height 11
click at [311, 416] on icon "Navigate back" at bounding box center [307, 412] width 7 height 11
click at [375, 415] on icon "Navigate forward" at bounding box center [379, 417] width 7 height 11
click at [257, 558] on span "26" at bounding box center [253, 564] width 13 height 16
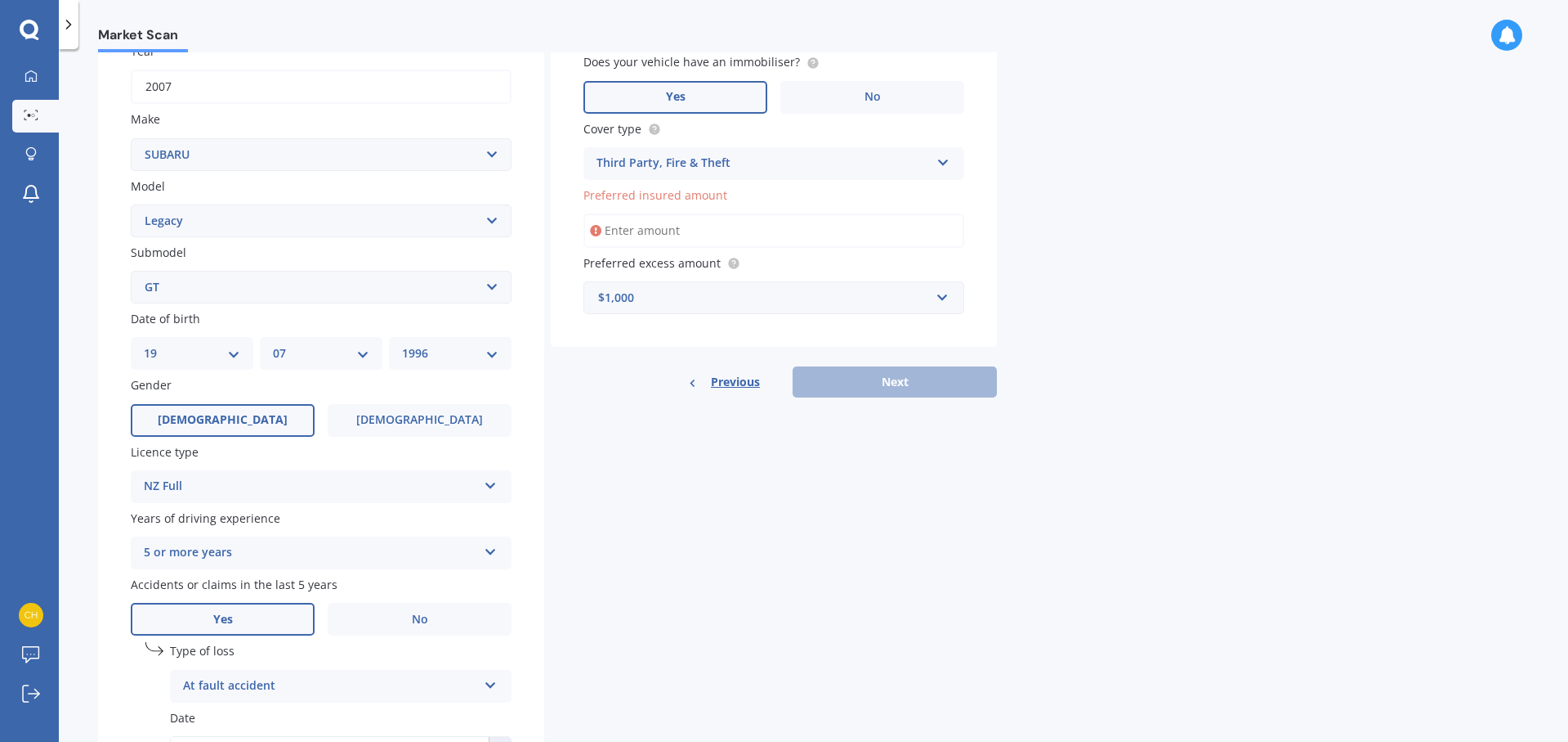
scroll to position [398, 0]
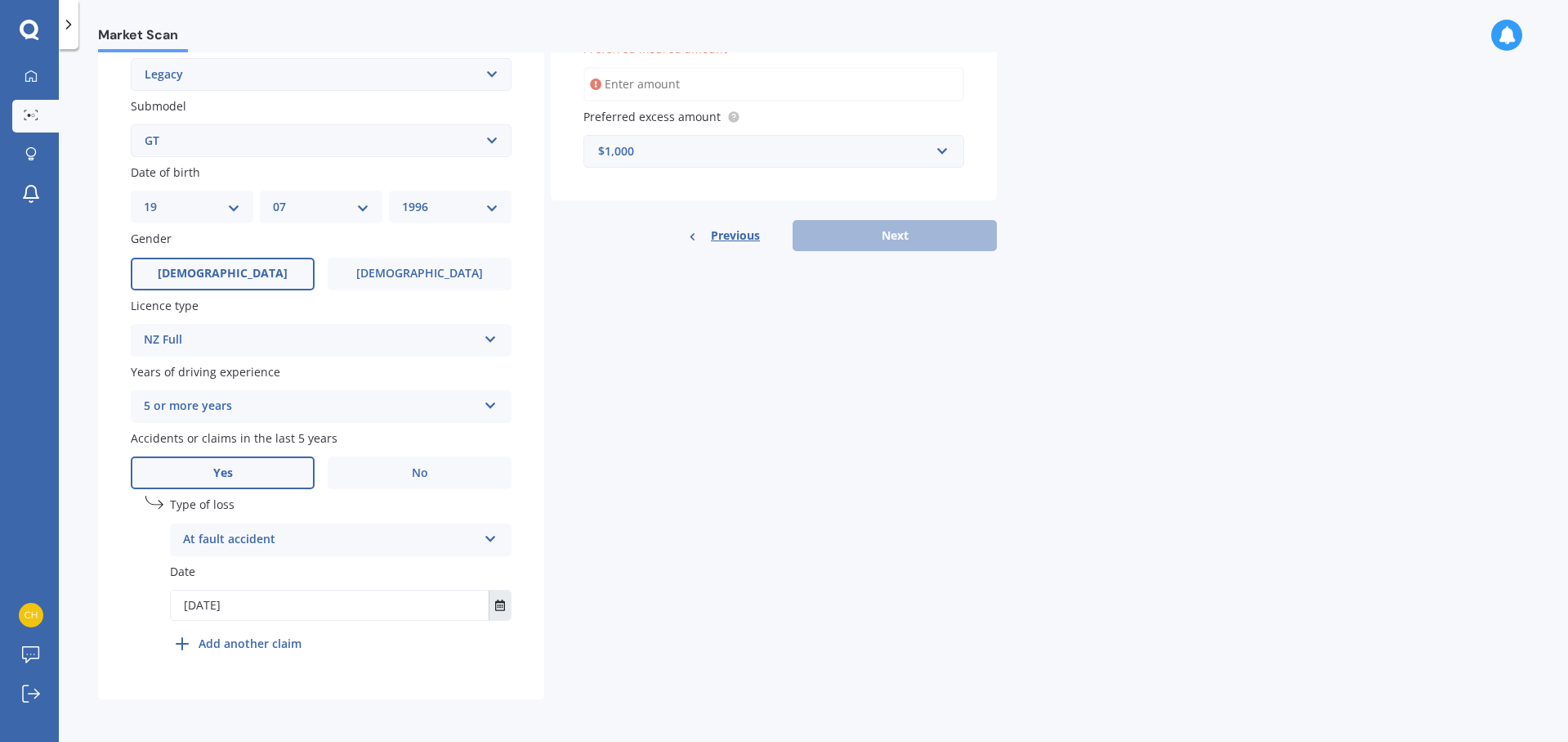
click at [501, 606] on icon "Select date" at bounding box center [500, 605] width 9 height 11
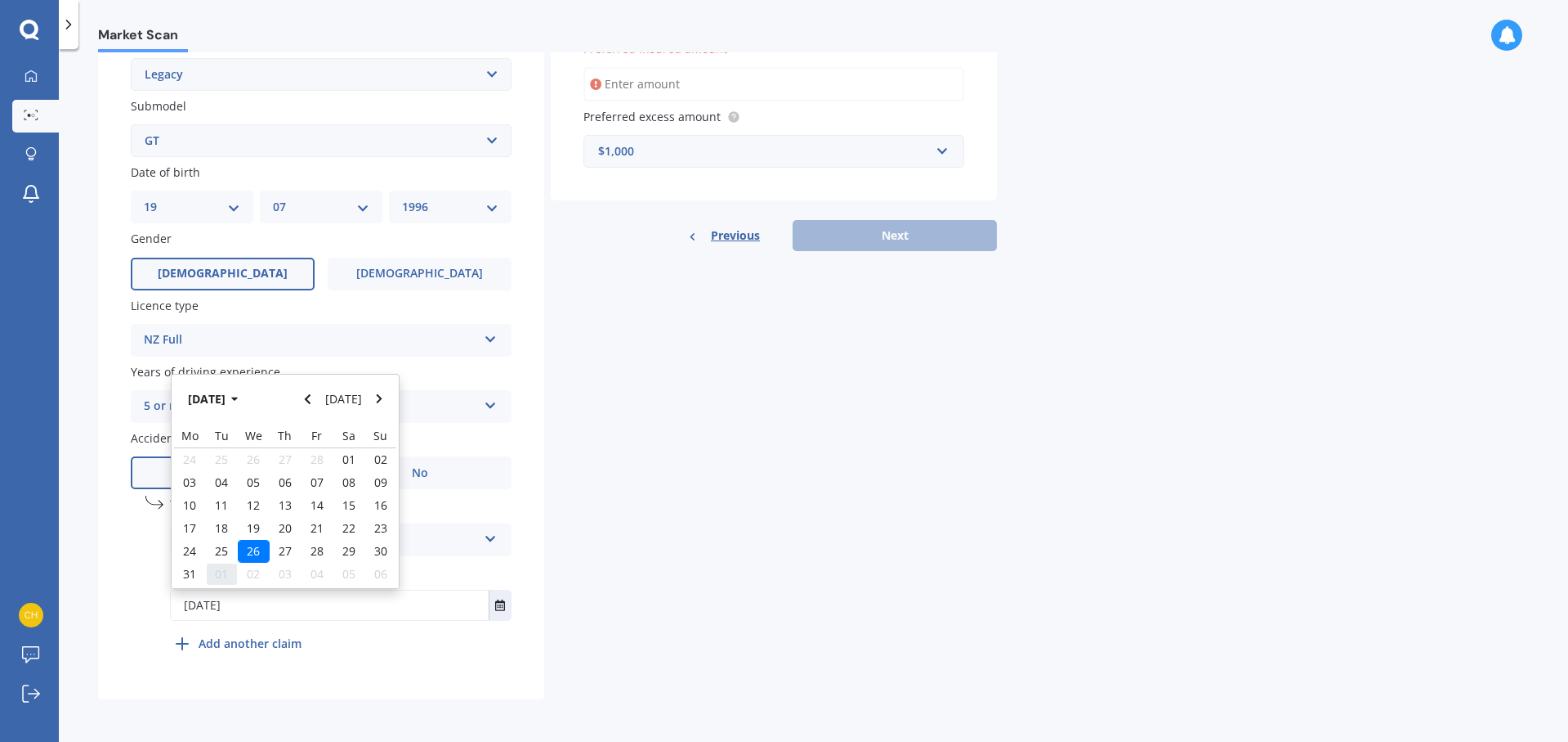
click at [222, 573] on span "01" at bounding box center [221, 573] width 13 height 16
type input "[DATE]"
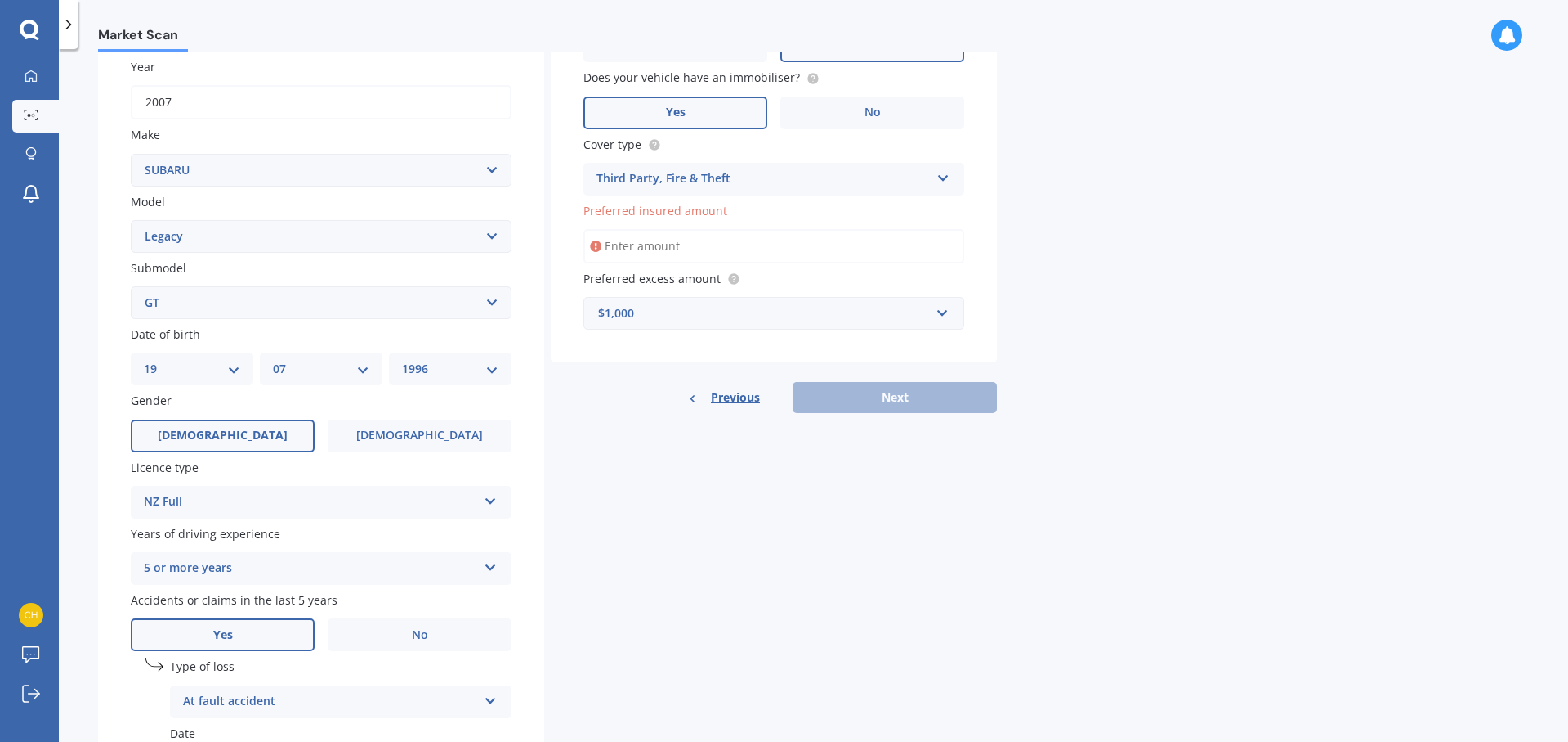
scroll to position [235, 0]
click at [670, 237] on input "Preferred insured amount" at bounding box center [774, 247] width 381 height 35
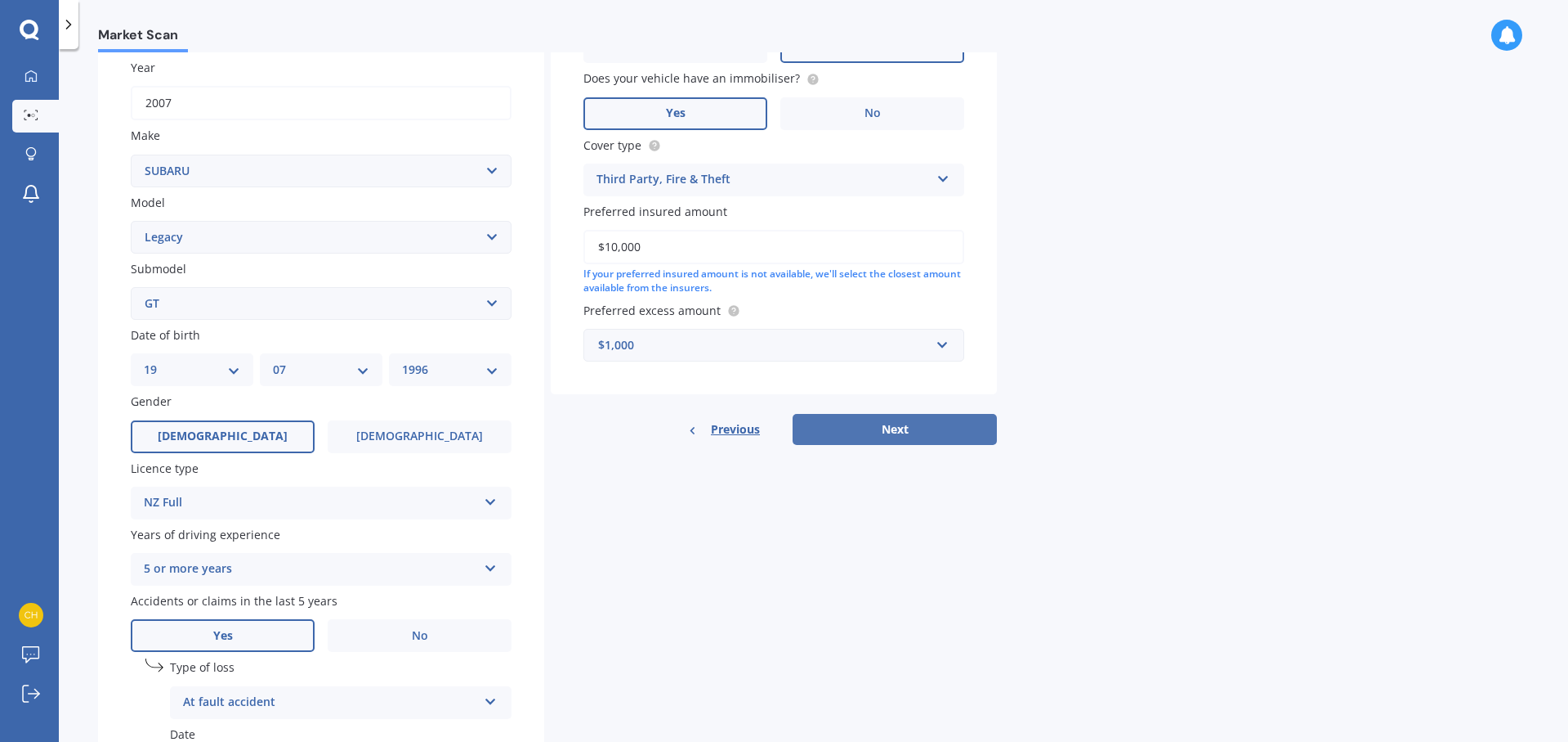
type input "$10,000"
click at [847, 422] on button "Next" at bounding box center [895, 429] width 205 height 31
select select "19"
select select "07"
select select "1996"
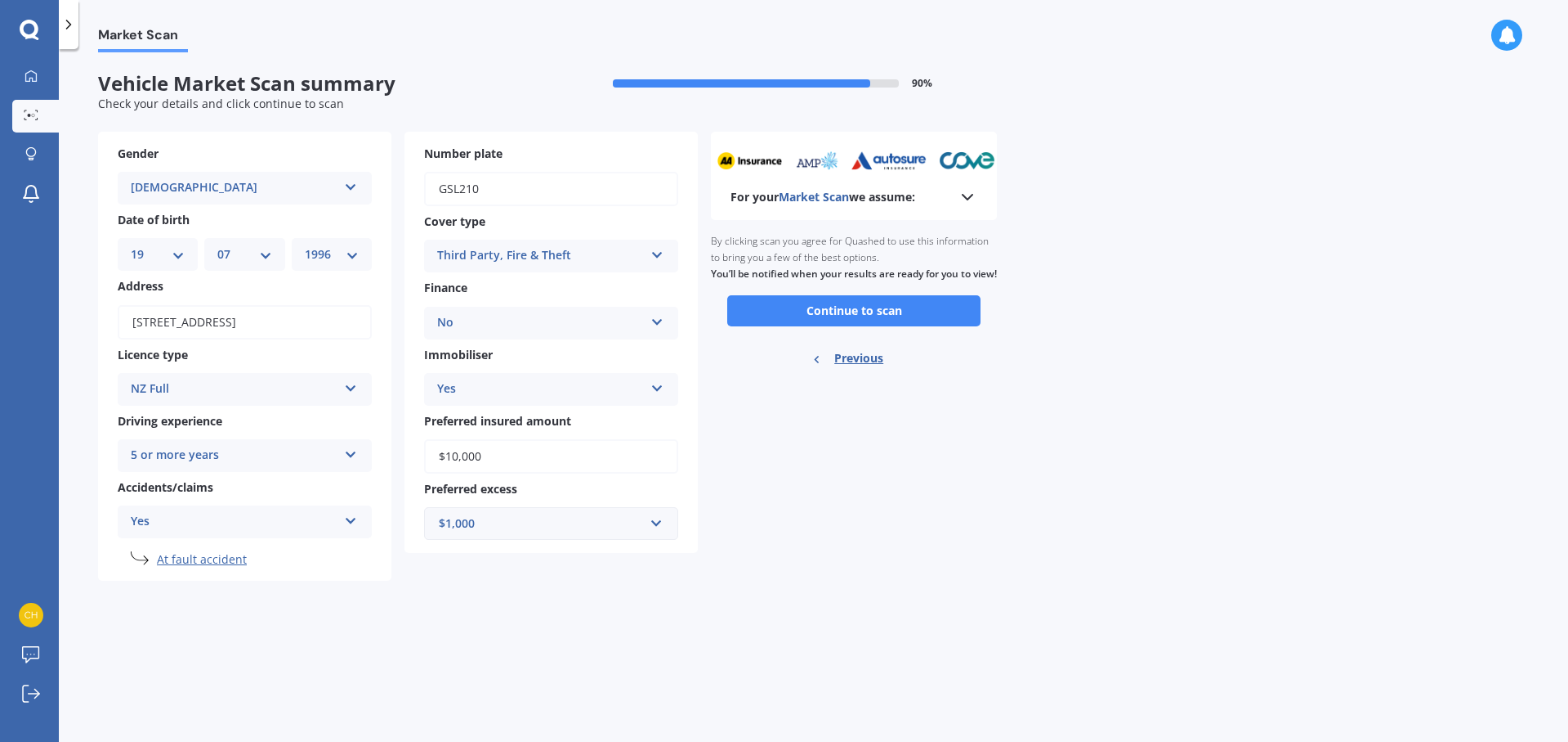
scroll to position [0, 0]
click at [846, 320] on button "Continue to scan" at bounding box center [854, 310] width 253 height 31
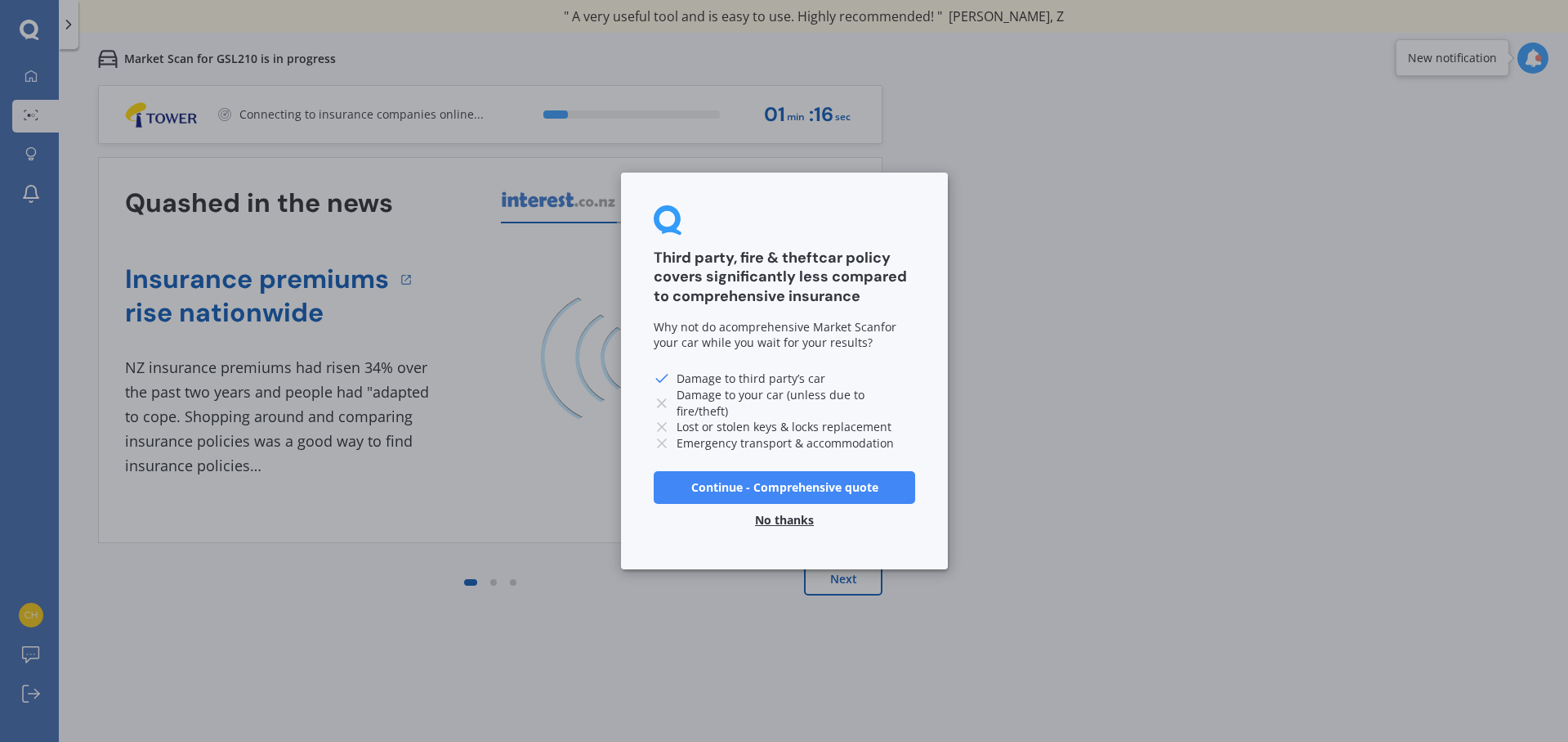
click at [795, 516] on button "No thanks" at bounding box center [784, 520] width 78 height 33
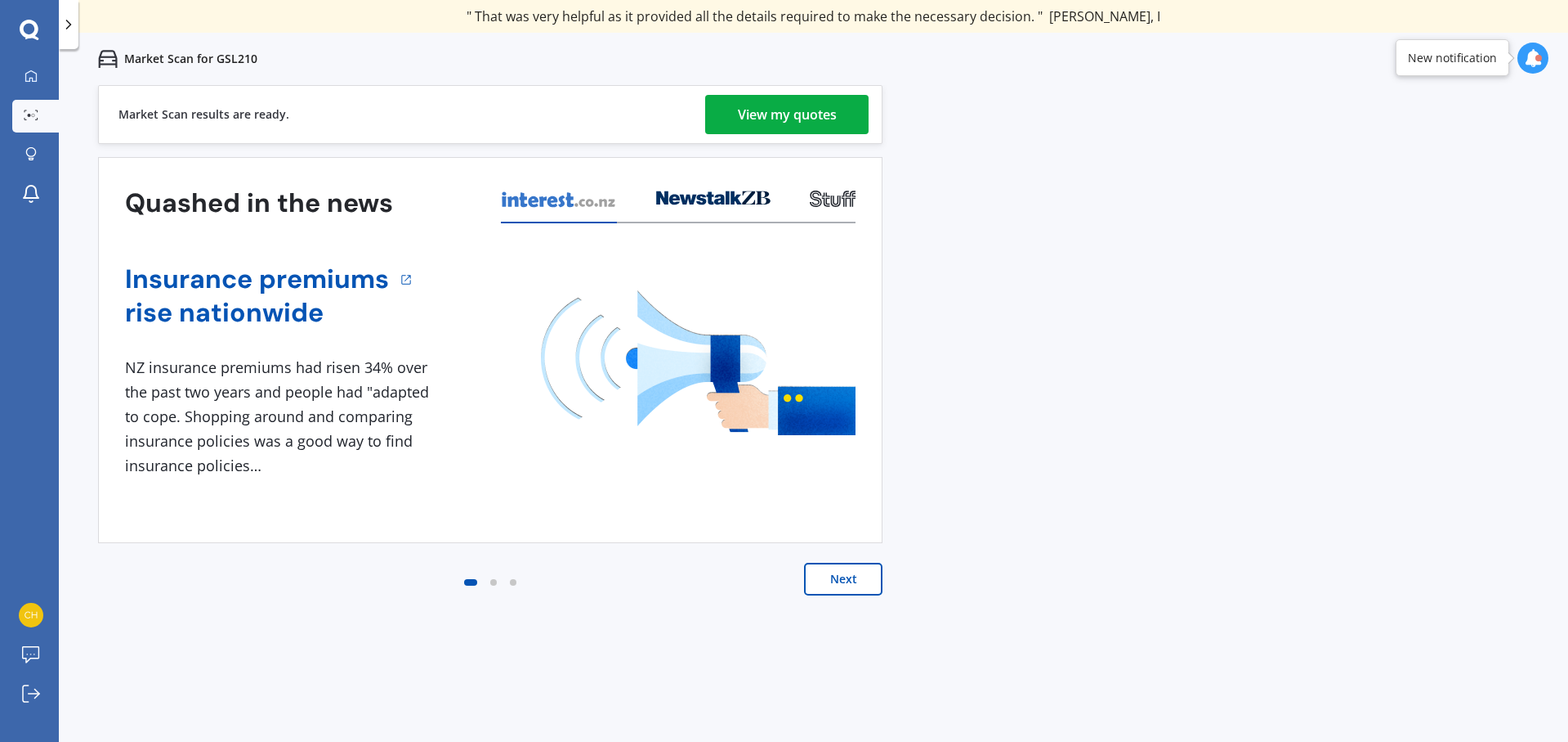
click at [742, 112] on div "View my quotes" at bounding box center [787, 114] width 99 height 39
